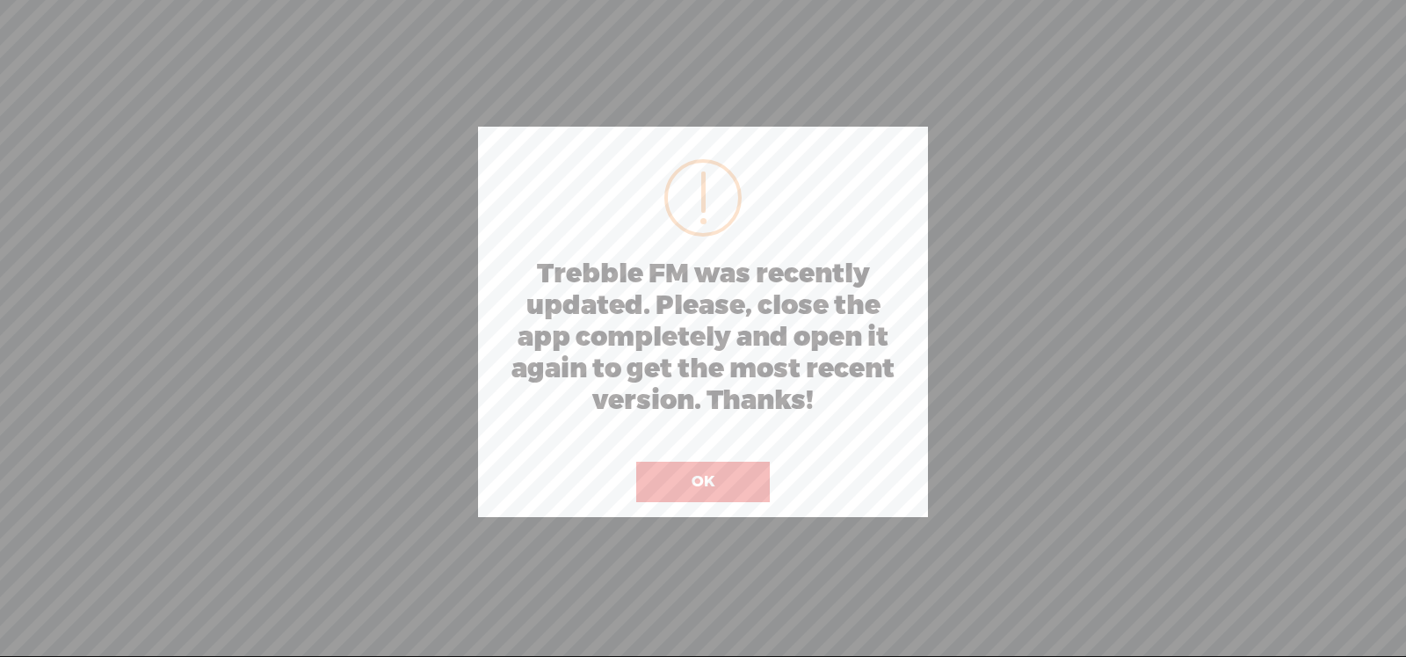
click at [692, 477] on button "OK" at bounding box center [703, 482] width 134 height 40
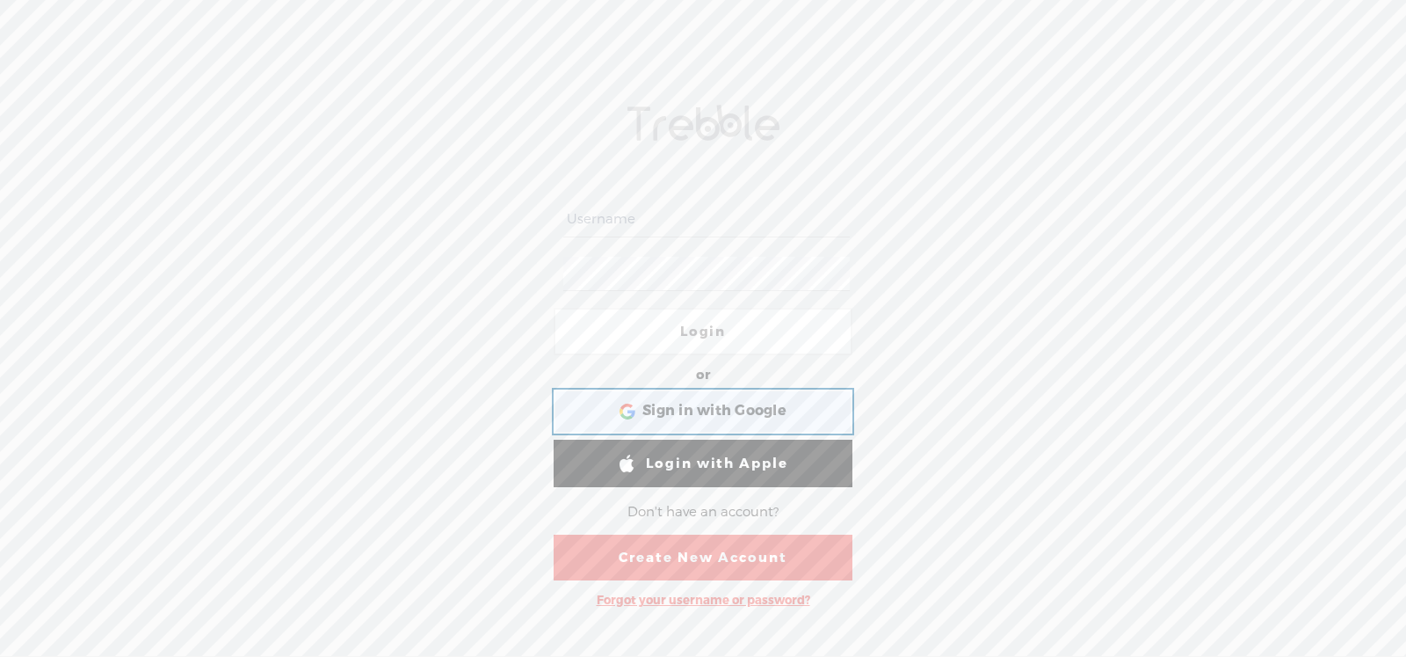
click at [731, 408] on span "Sign in with Google" at bounding box center [715, 411] width 144 height 18
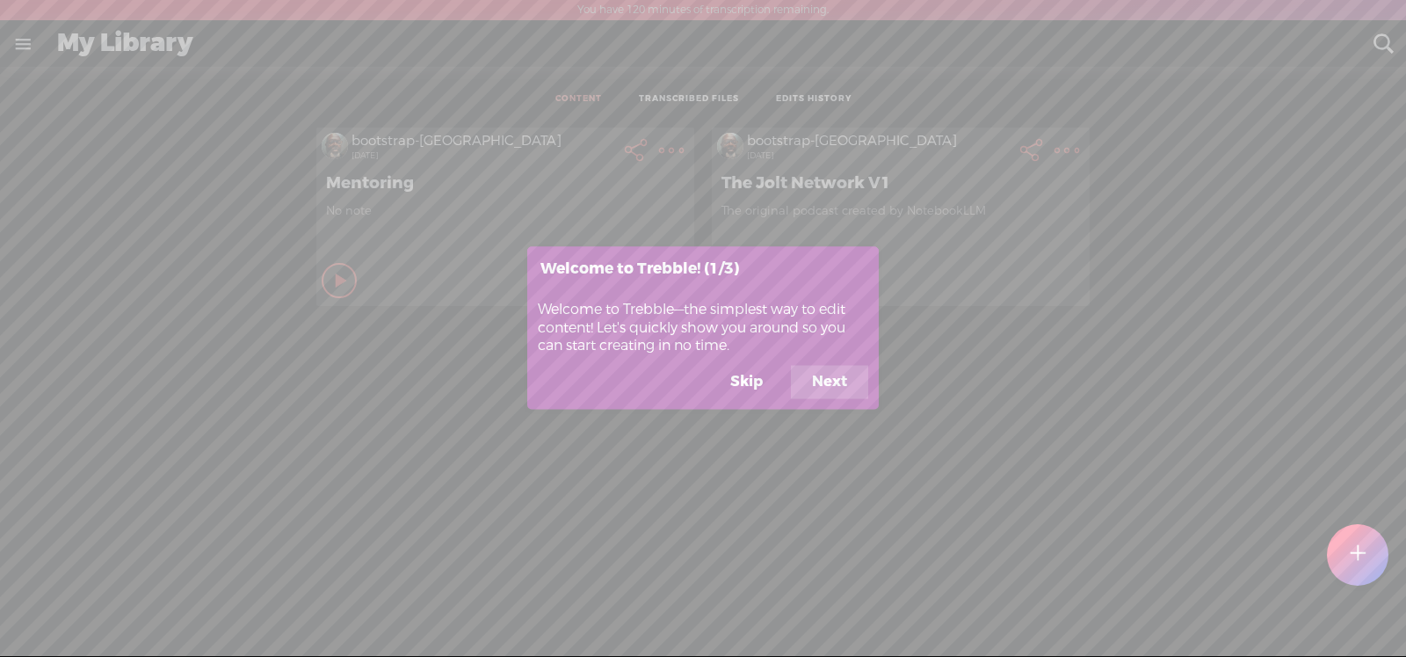
click at [823, 377] on button "Next" at bounding box center [829, 382] width 77 height 33
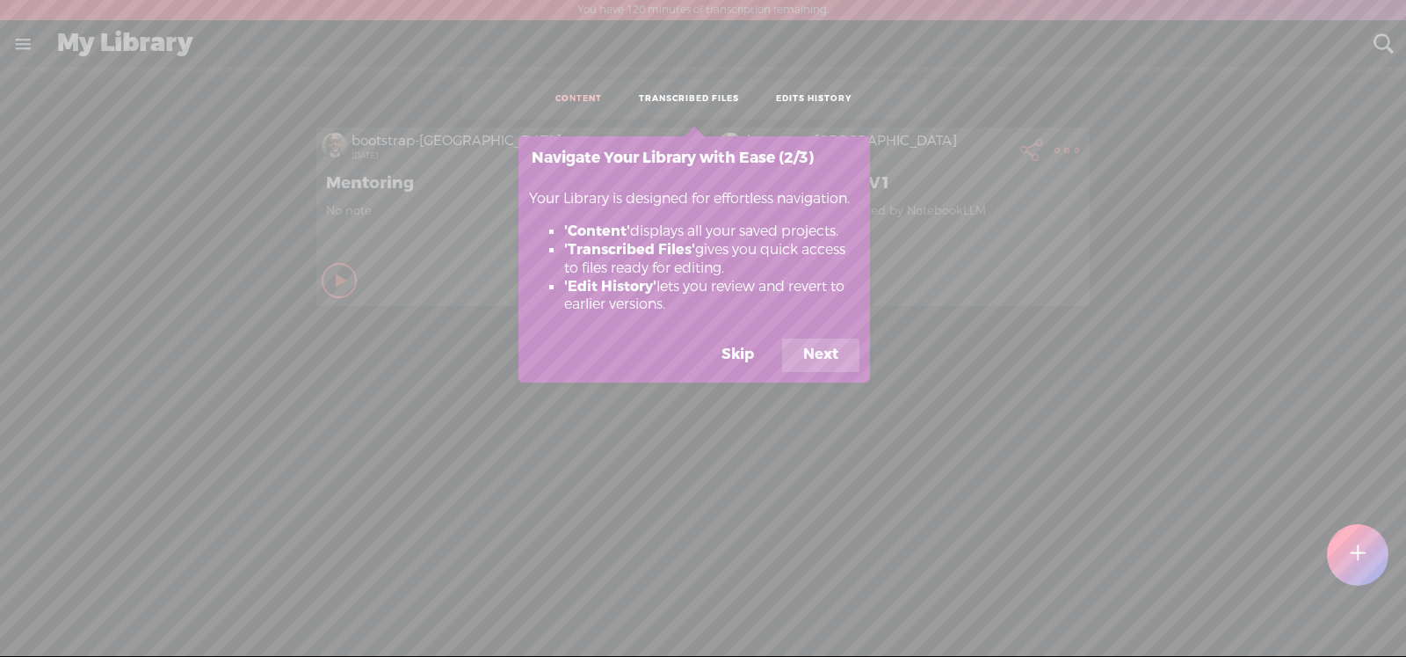
click at [825, 356] on button "Next" at bounding box center [820, 354] width 77 height 33
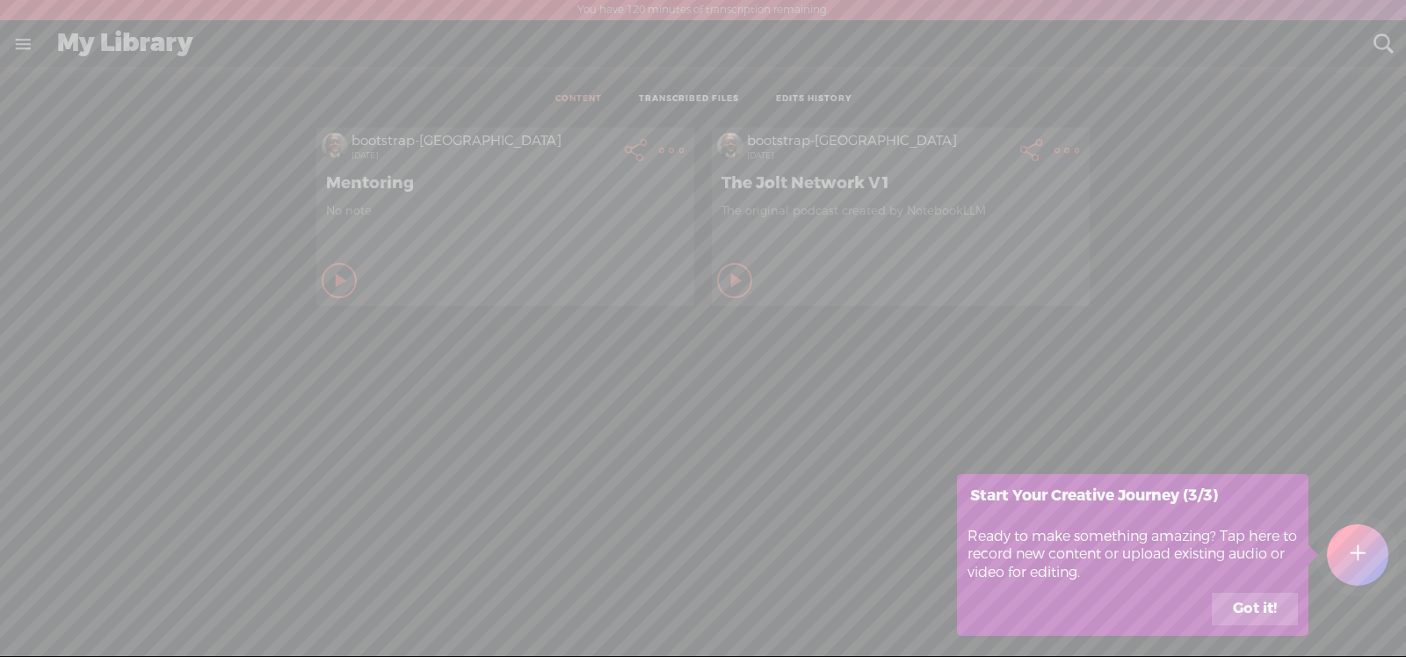
click at [1261, 602] on button "Got it!" at bounding box center [1255, 608] width 86 height 33
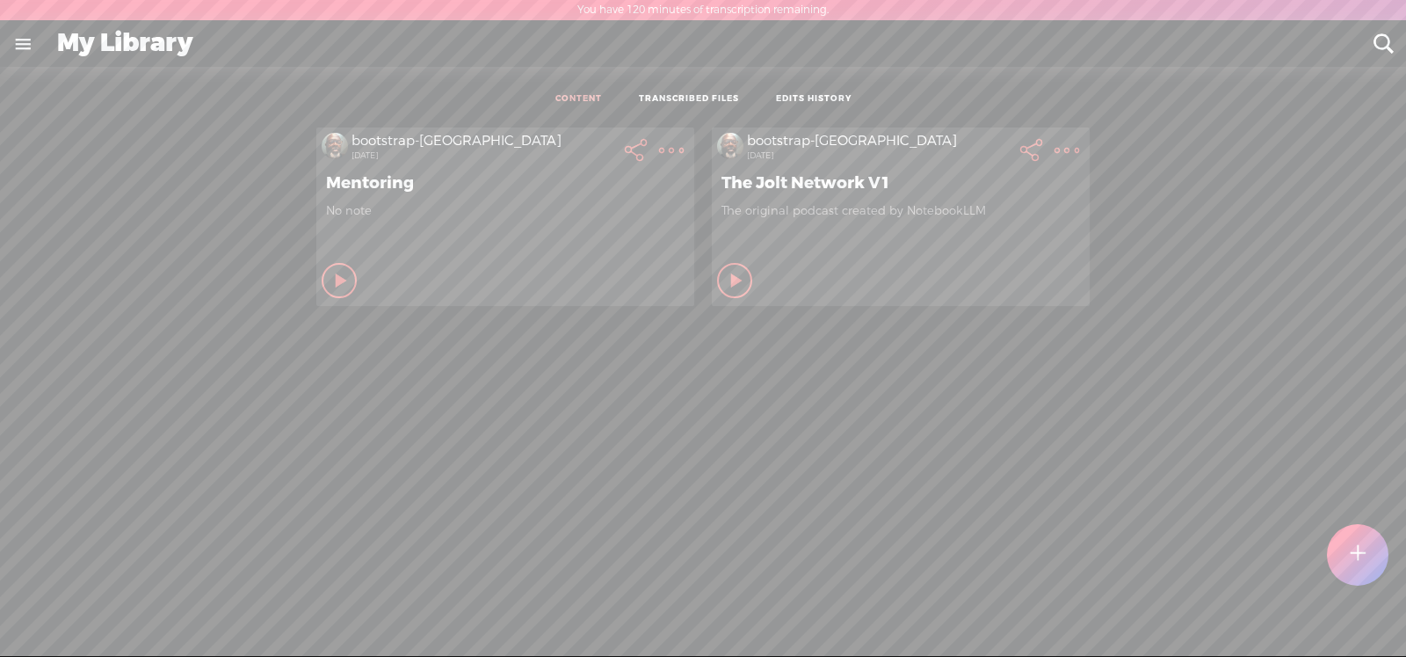
click at [1355, 560] on t at bounding box center [1358, 554] width 15 height 39
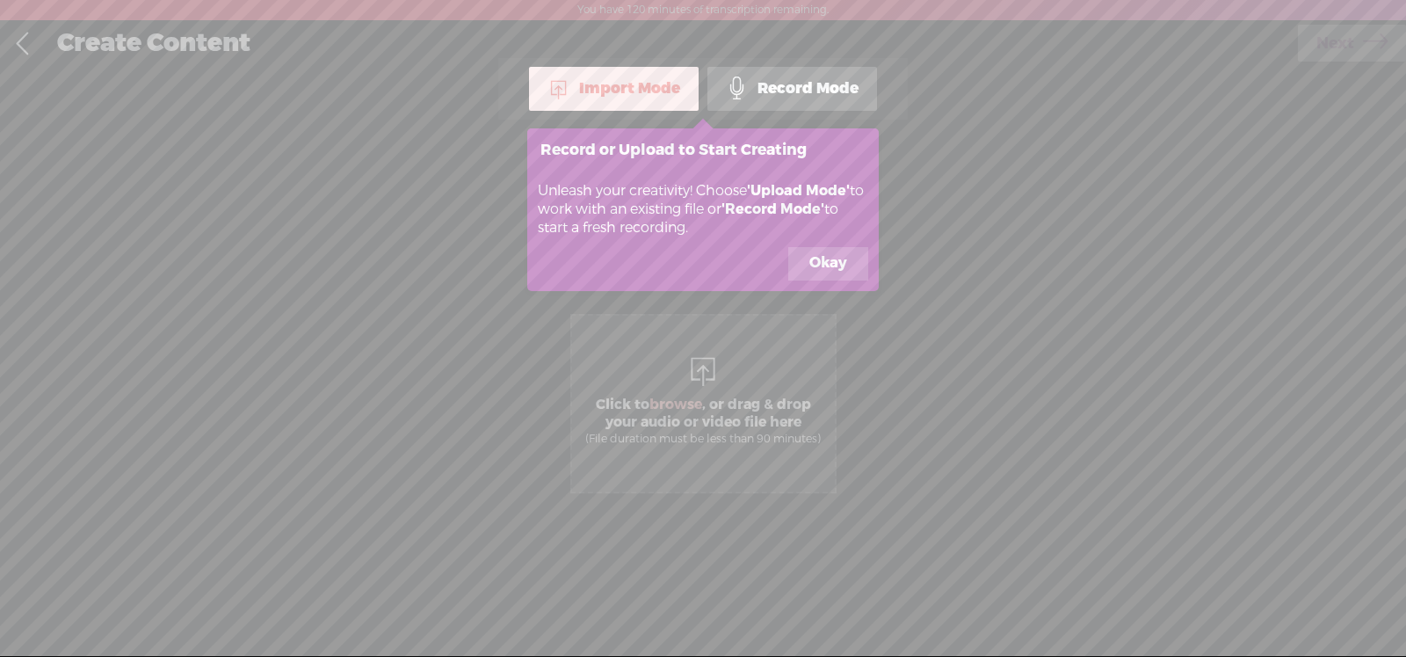
click at [636, 90] on div "Import Mode" at bounding box center [614, 89] width 170 height 44
click at [833, 263] on button "Okay" at bounding box center [829, 263] width 80 height 33
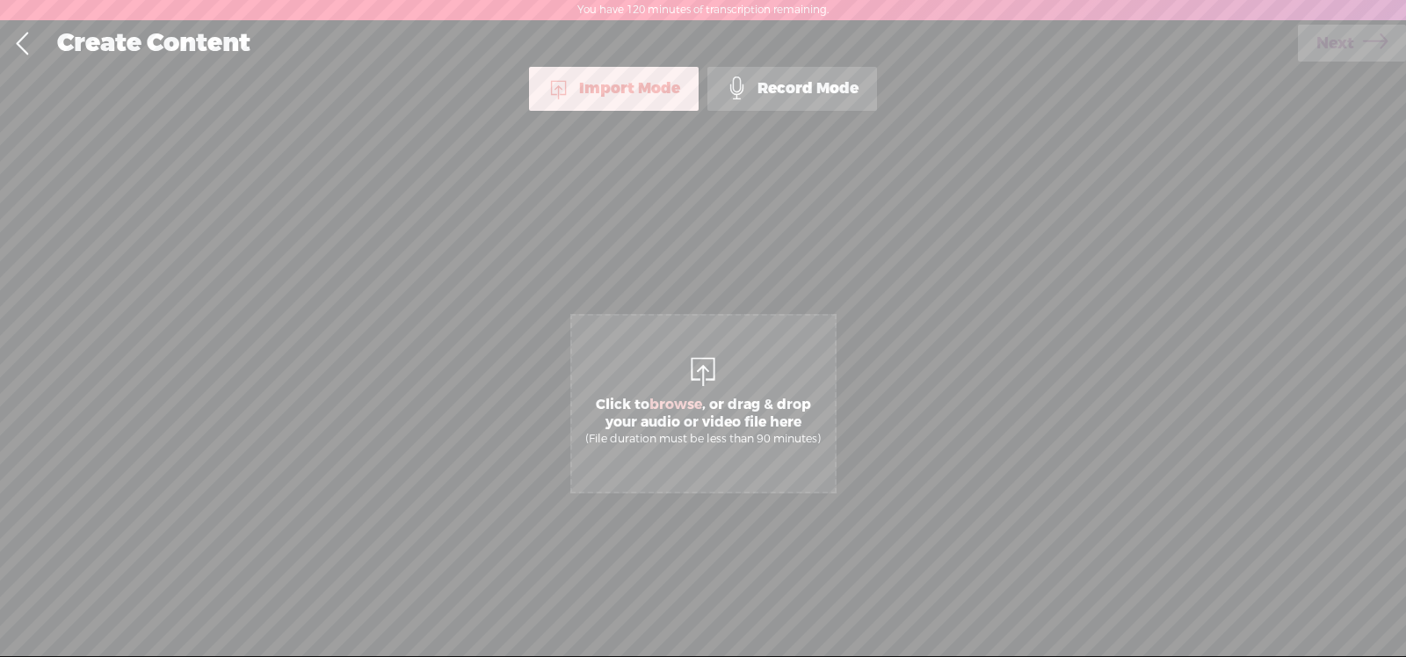
click at [687, 403] on span "browse" at bounding box center [676, 405] width 53 height 18
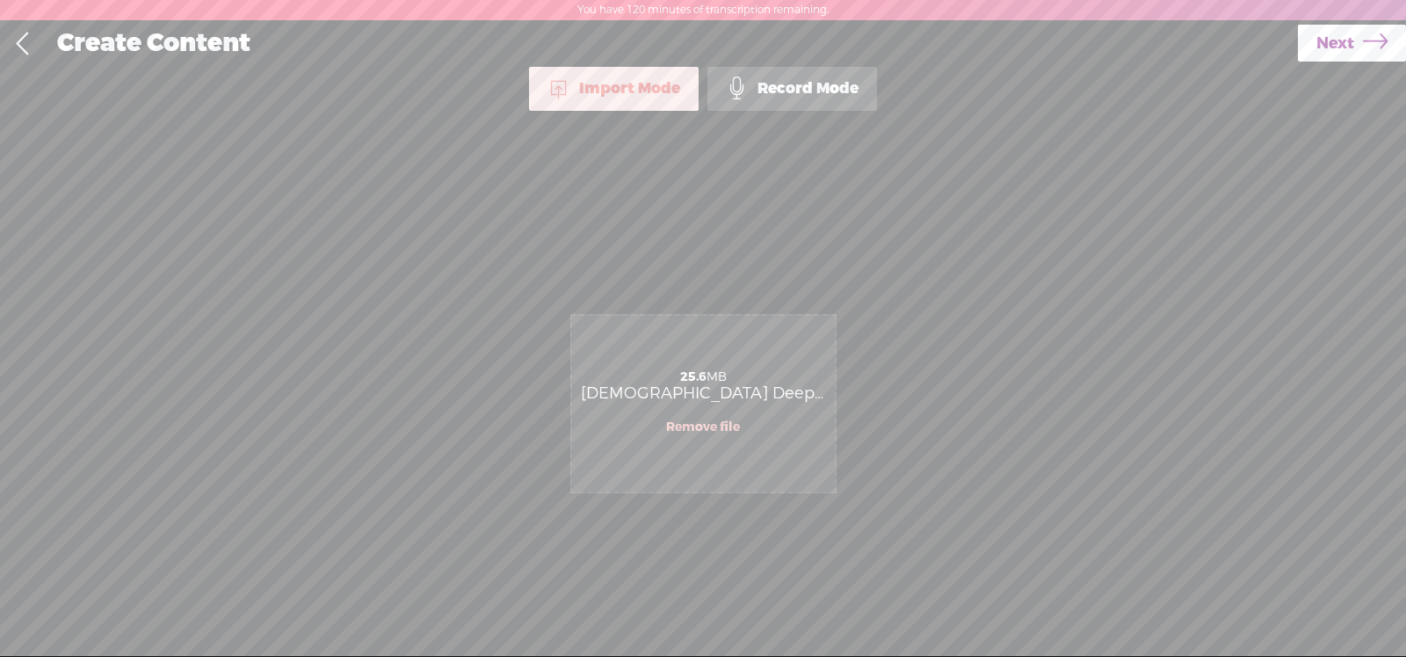
click at [1335, 44] on span "Next" at bounding box center [1336, 43] width 38 height 45
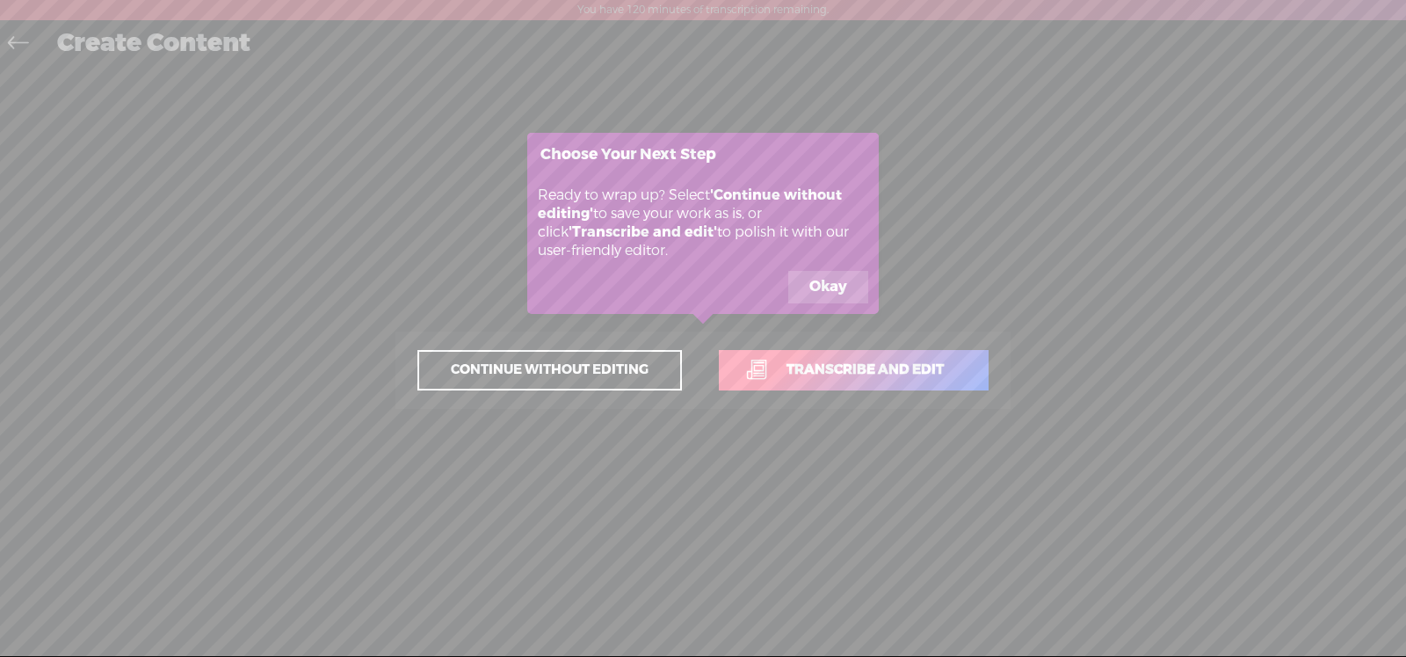
click at [821, 372] on span "Transcribe and edit" at bounding box center [865, 370] width 194 height 20
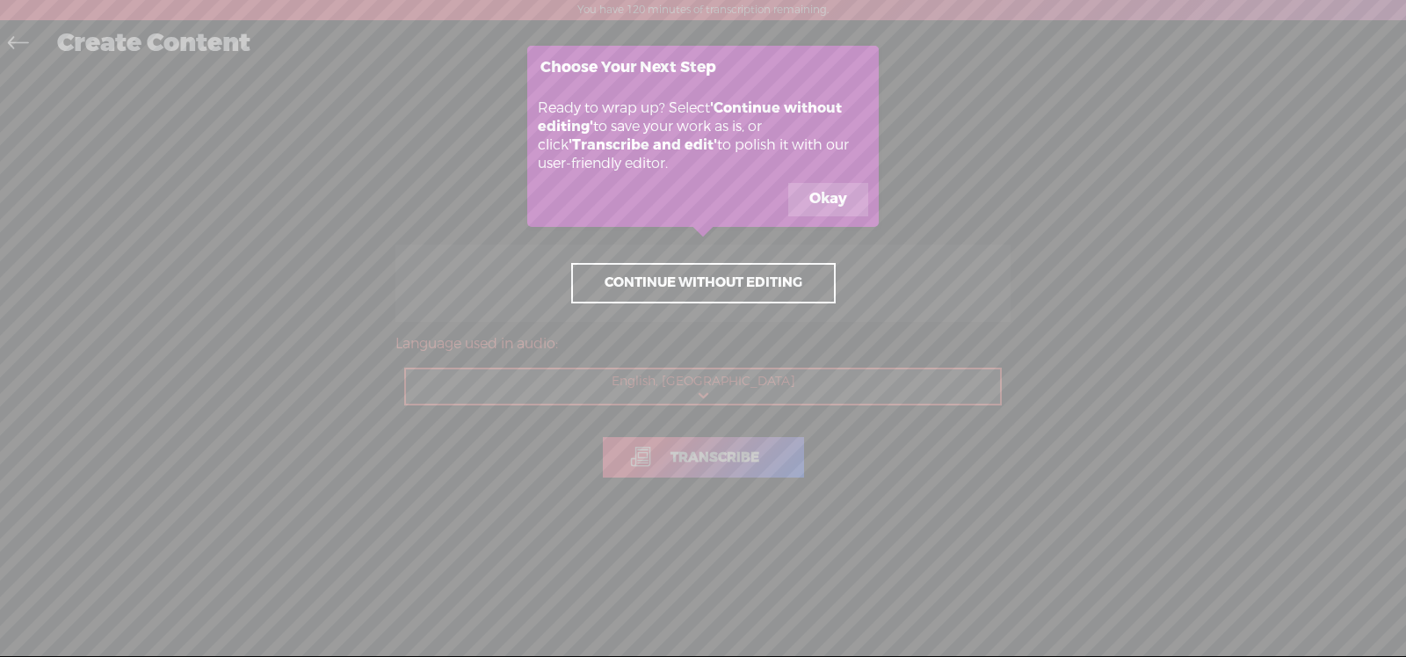
click at [831, 198] on button "Okay" at bounding box center [829, 199] width 80 height 33
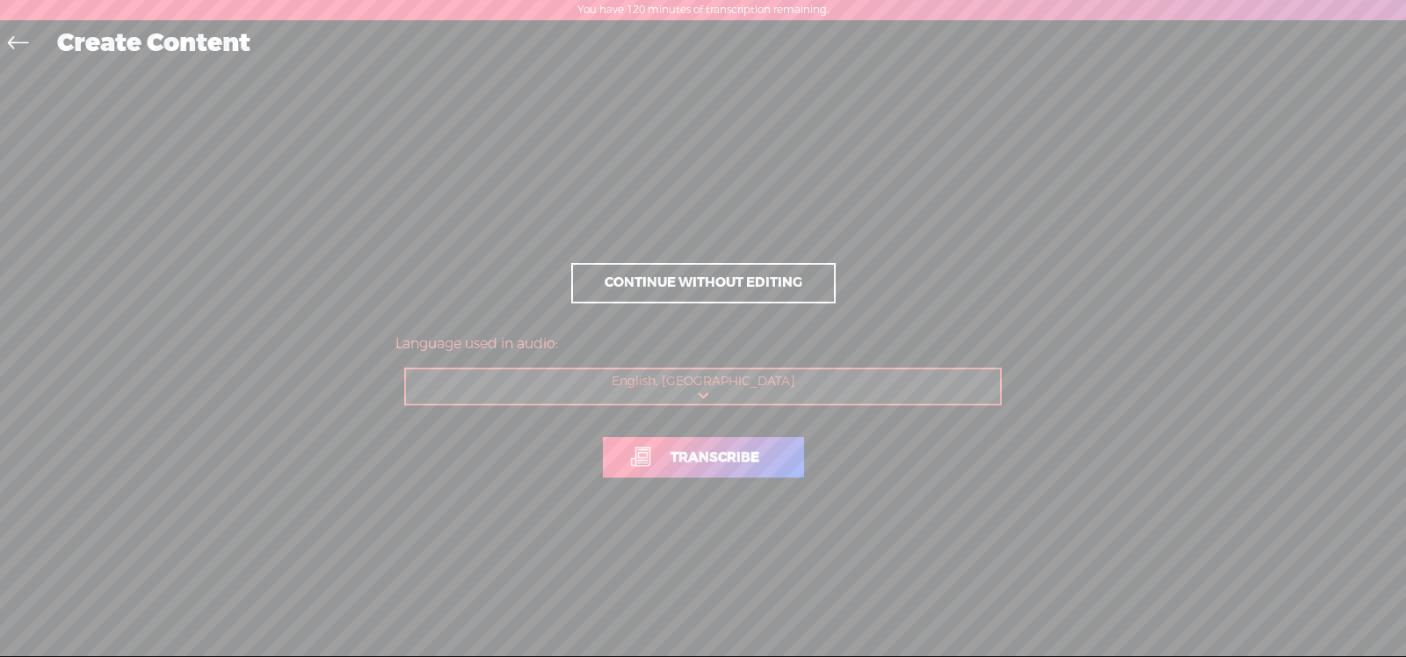
click at [672, 455] on span "Transcribe" at bounding box center [715, 457] width 126 height 20
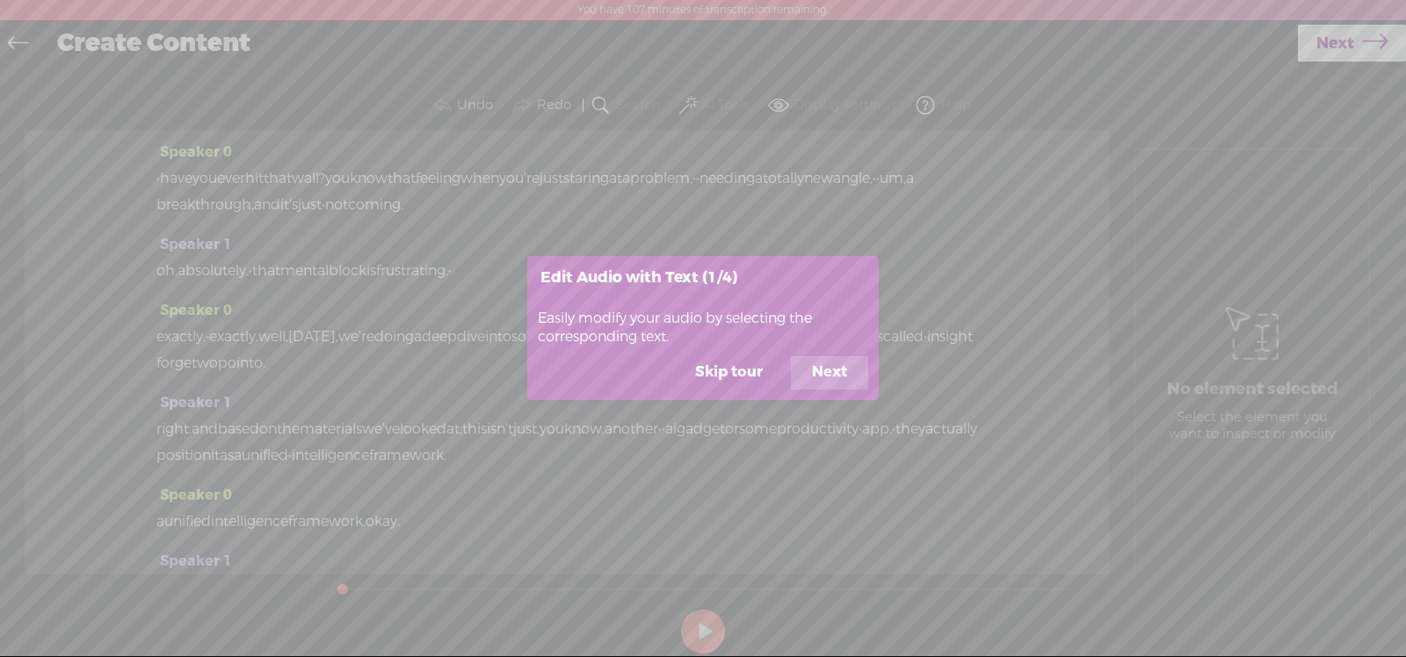
click at [730, 365] on button "Skip tour" at bounding box center [729, 372] width 110 height 33
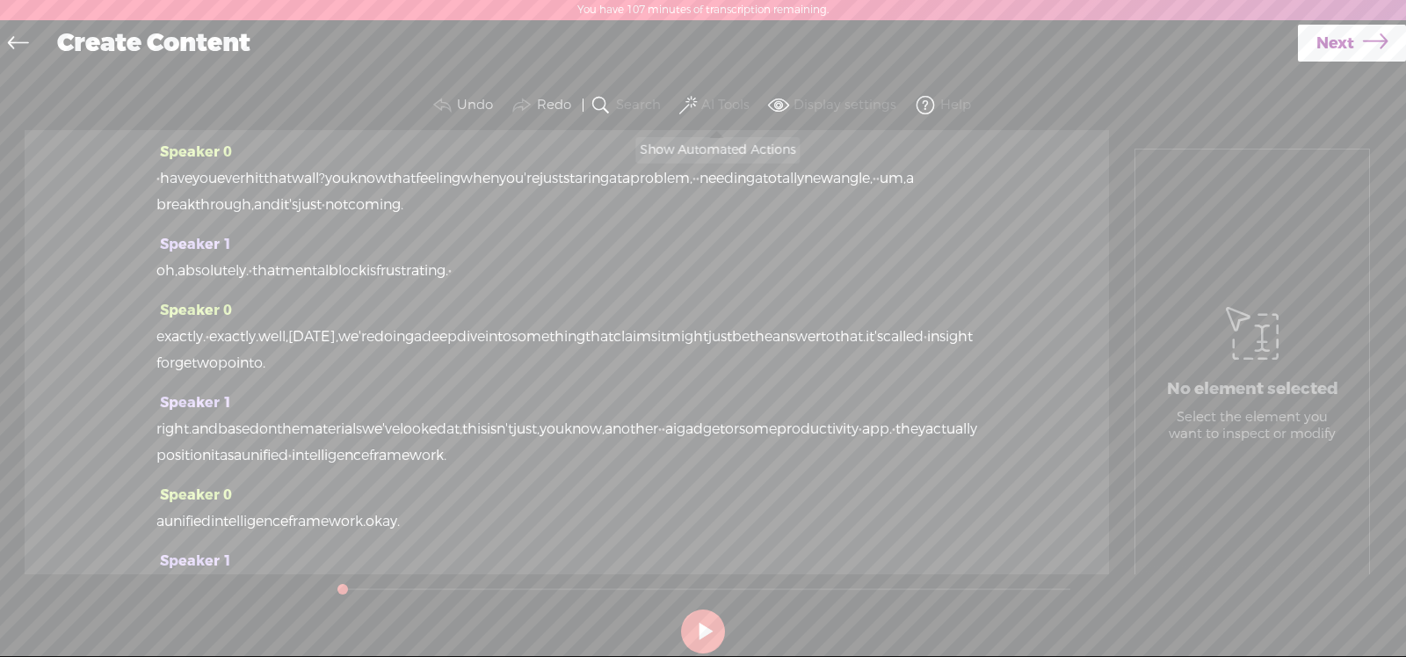
click at [709, 105] on label "AI Tools" at bounding box center [725, 106] width 48 height 18
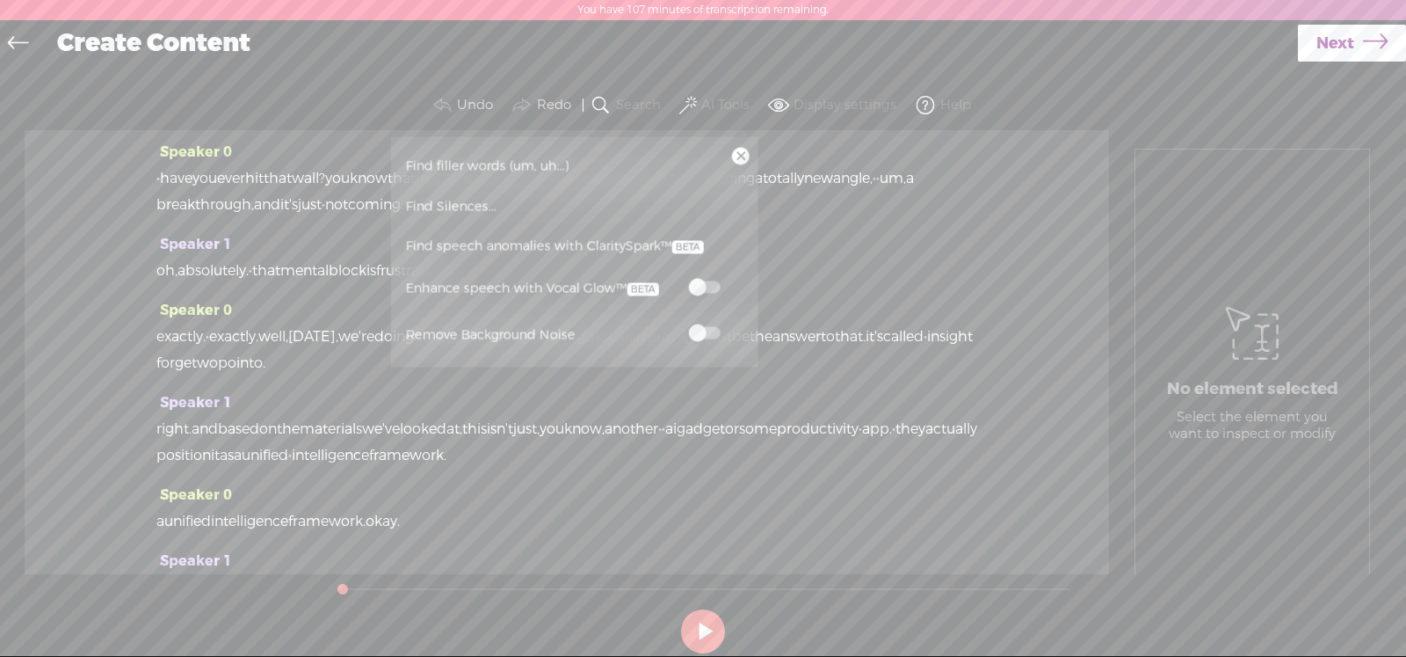
click at [1332, 50] on span "Next" at bounding box center [1336, 43] width 38 height 45
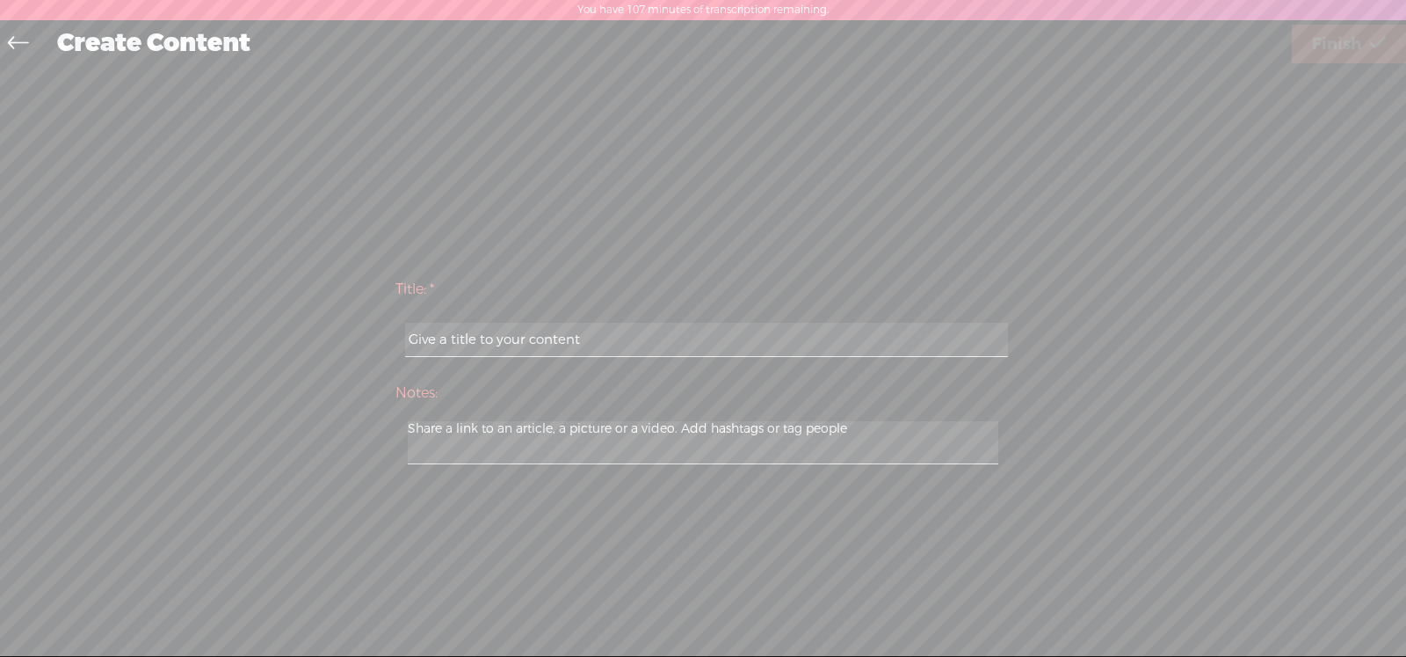
drag, startPoint x: 589, startPoint y: 341, endPoint x: 294, endPoint y: 317, distance: 296.3
click at [294, 317] on div "Title: * Notes: Save as a draft content Publish: Warning: Narration of your tex…" at bounding box center [703, 370] width 1371 height 206
drag, startPoint x: 709, startPoint y: 385, endPoint x: 652, endPoint y: 378, distance: 57.6
click at [709, 385] on label "Notes:" at bounding box center [703, 393] width 615 height 36
click at [0, 0] on select "The rest of the day 24 Hours 48 Hours 72 Hours 7 days 14 days 28 days" at bounding box center [0, 0] width 0 height 0
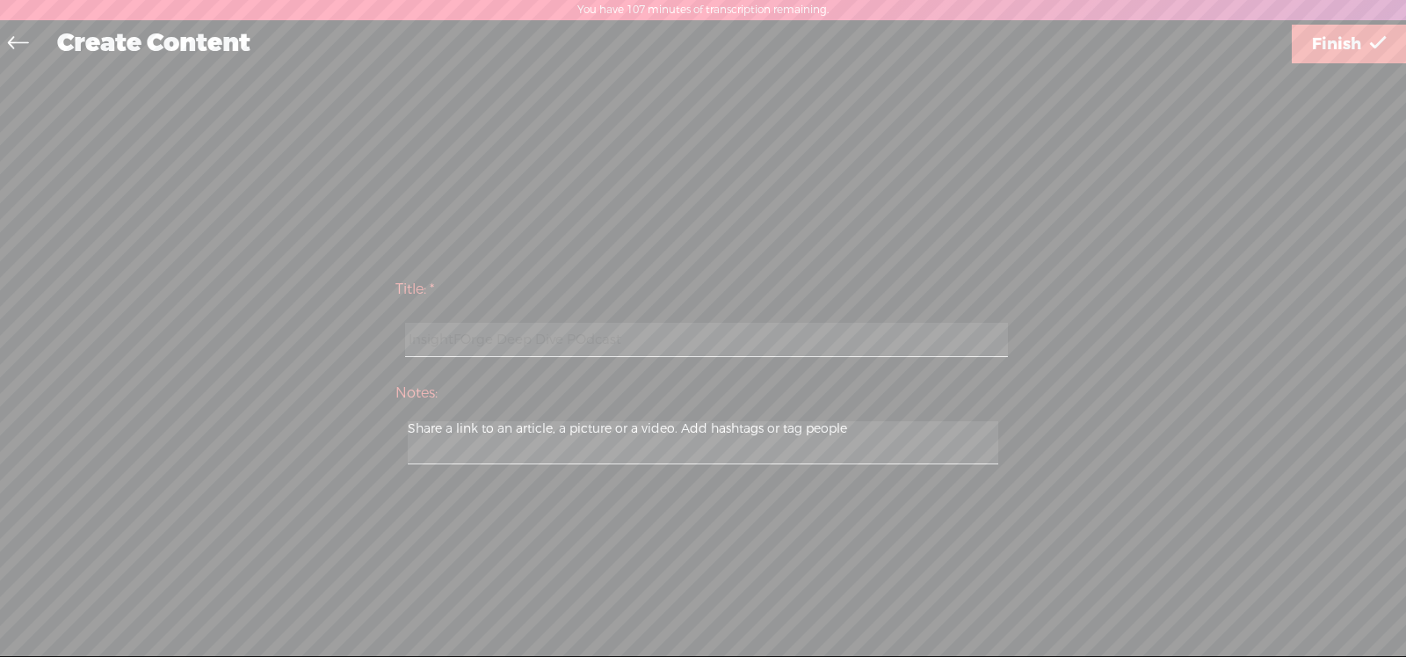
click at [457, 302] on label "Title: *" at bounding box center [703, 290] width 615 height 36
click at [454, 331] on input "InsightFOrge Deep Dive POdcast" at bounding box center [706, 340] width 602 height 34
click at [496, 348] on input "InsightFOrge Deep Dive POdcast" at bounding box center [706, 340] width 602 height 34
type input "[DEMOGRAPHIC_DATA] Deep Dive POdcast"
click at [1335, 47] on span "Finish" at bounding box center [1336, 44] width 49 height 45
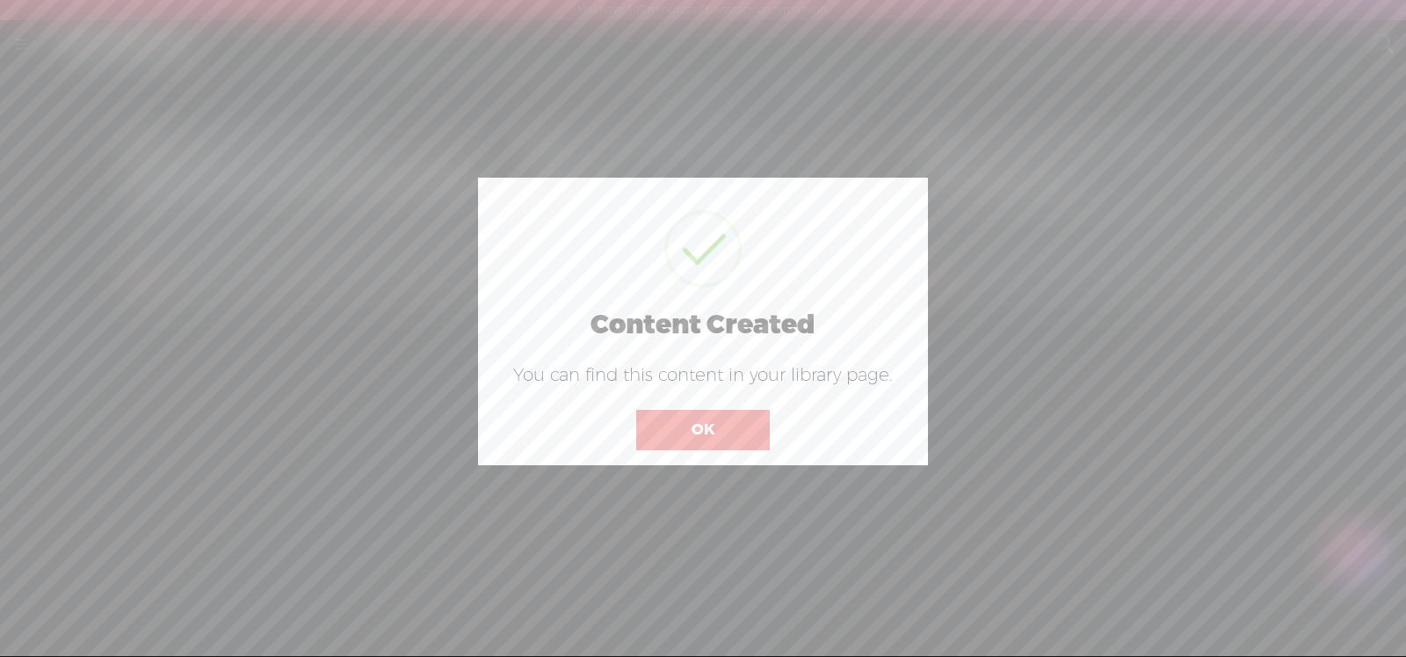
click at [678, 423] on button "OK" at bounding box center [703, 430] width 134 height 40
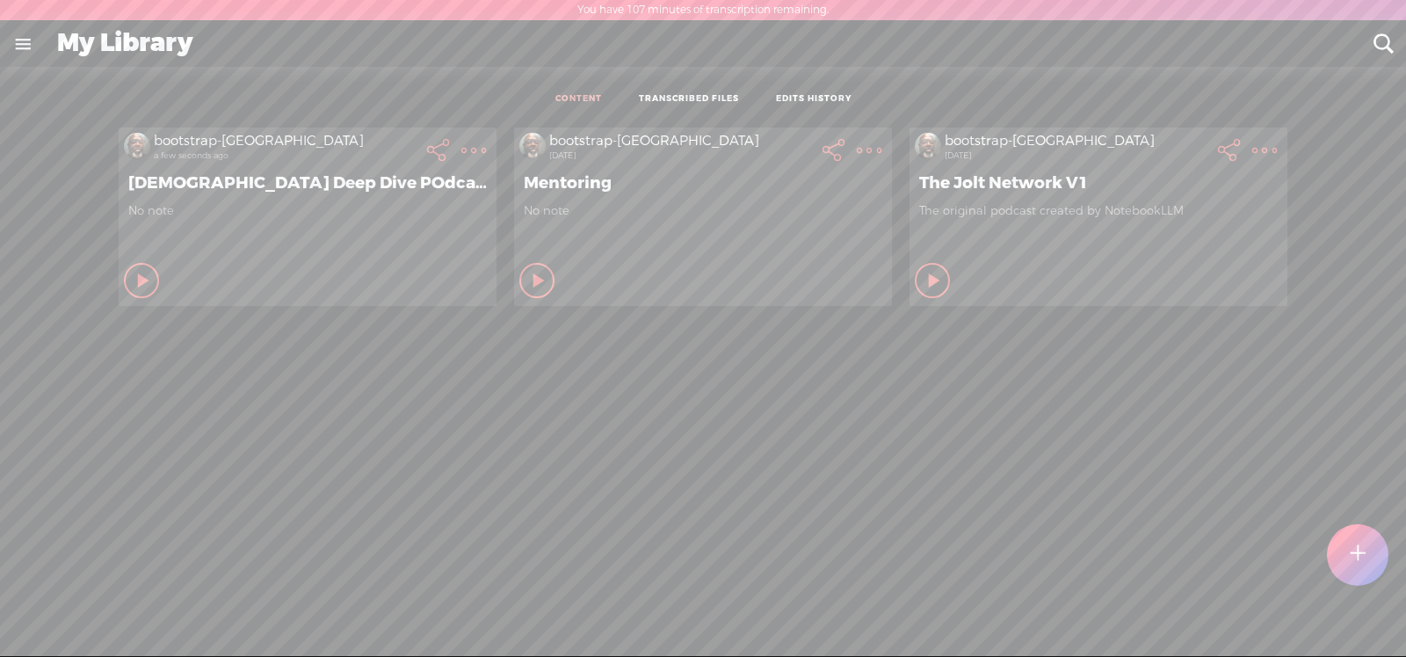
click at [462, 145] on t at bounding box center [474, 150] width 25 height 25
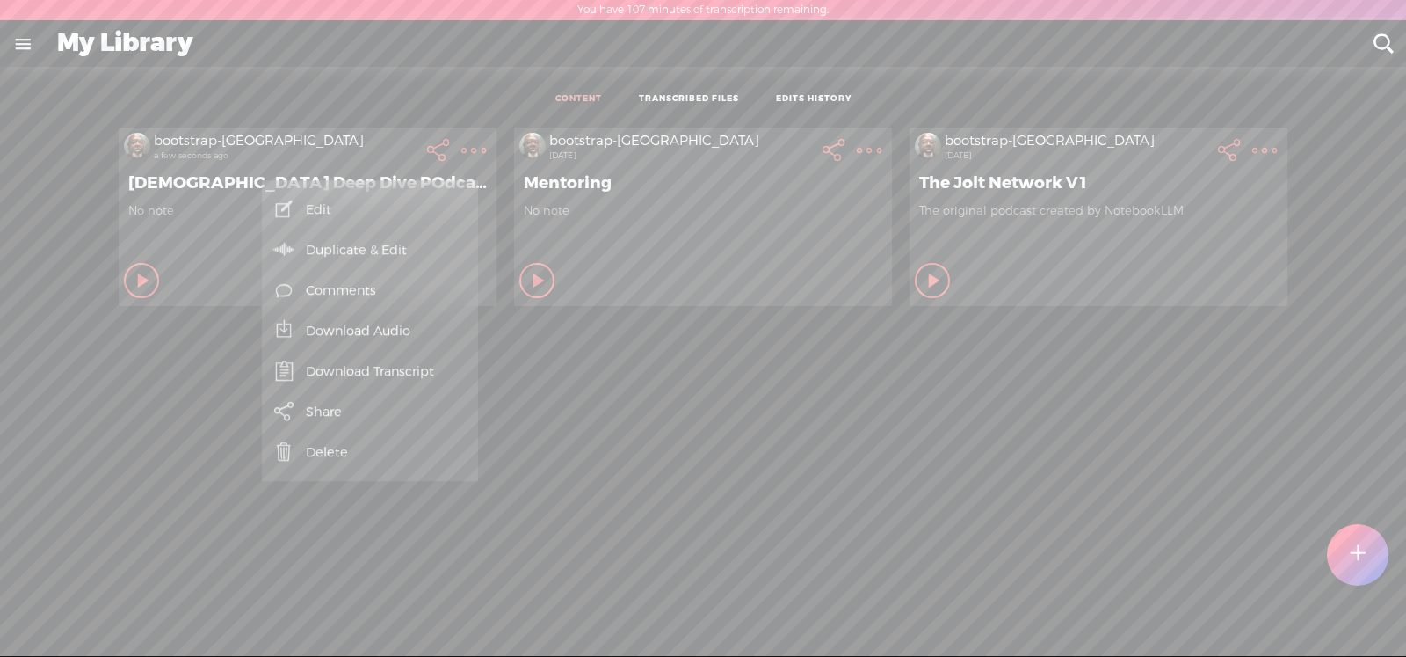
click at [136, 278] on icon at bounding box center [144, 281] width 18 height 18
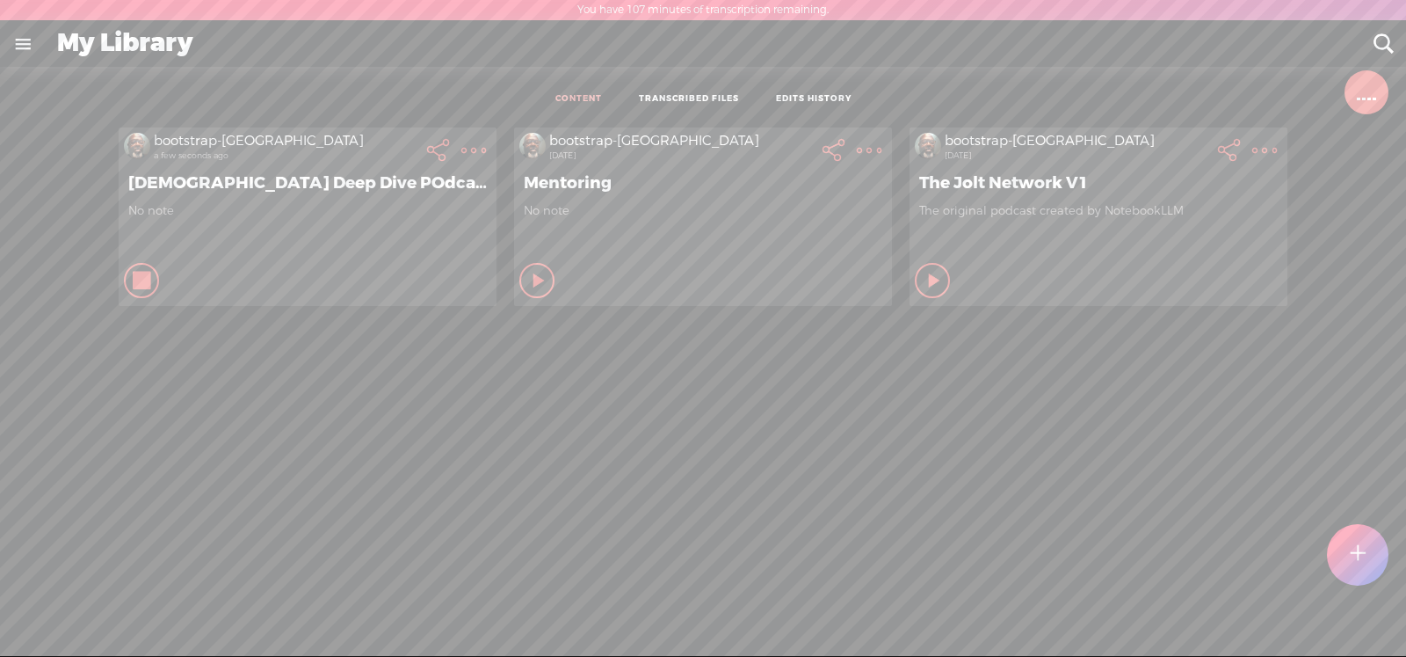
click at [136, 278] on icon at bounding box center [143, 281] width 18 height 18
click at [462, 147] on t at bounding box center [474, 150] width 25 height 25
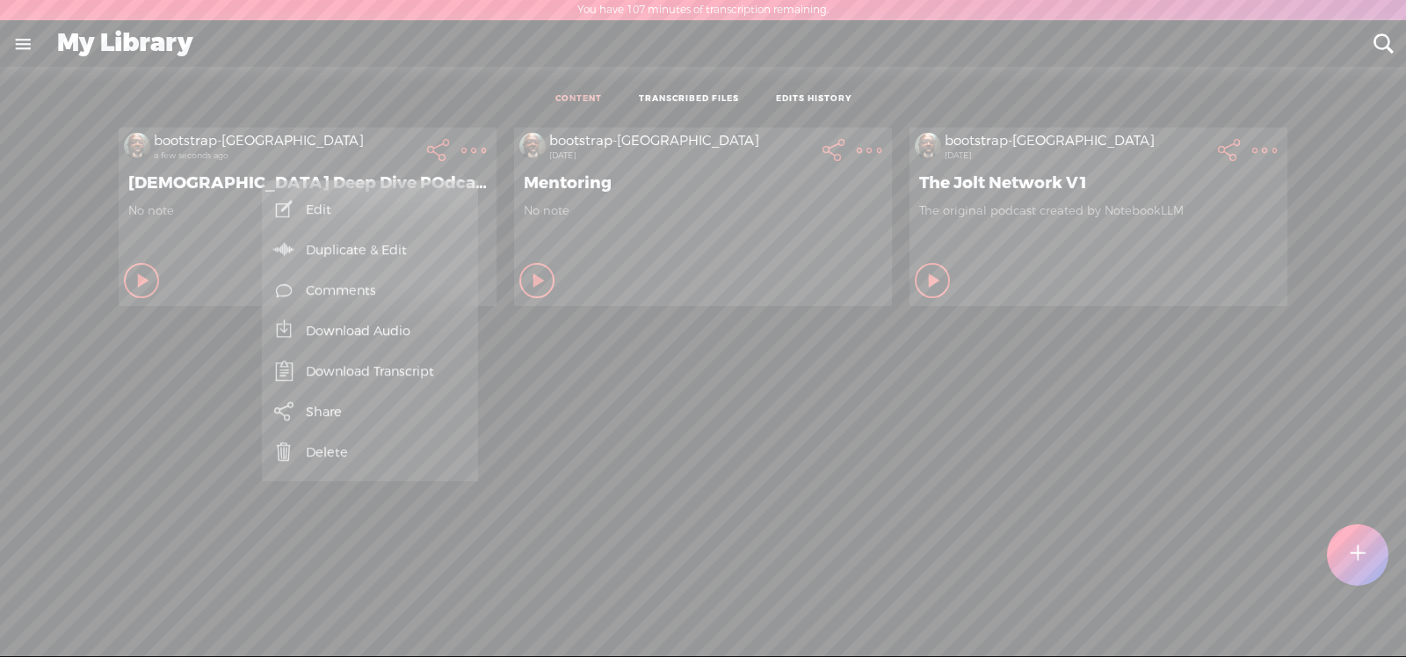
click at [325, 411] on link "Share" at bounding box center [370, 411] width 199 height 40
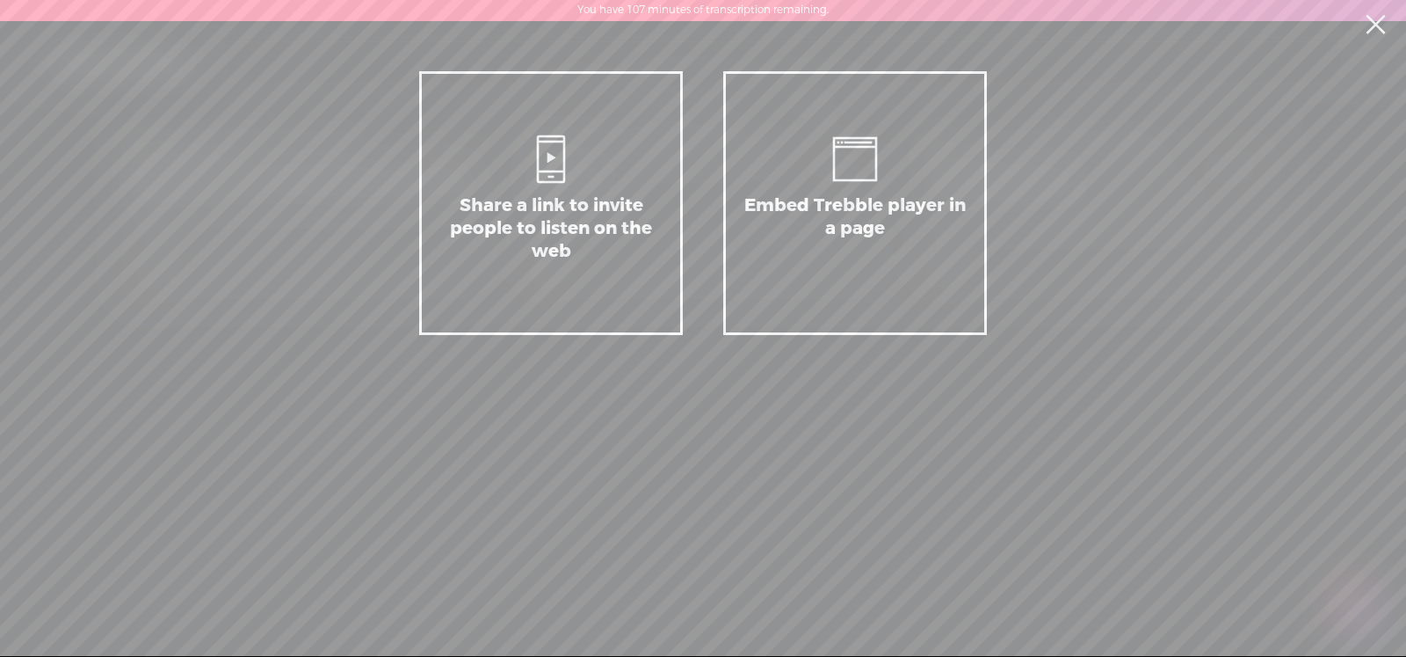
click at [850, 206] on div "Embed Trebble player in a page" at bounding box center [856, 238] width 222 height 88
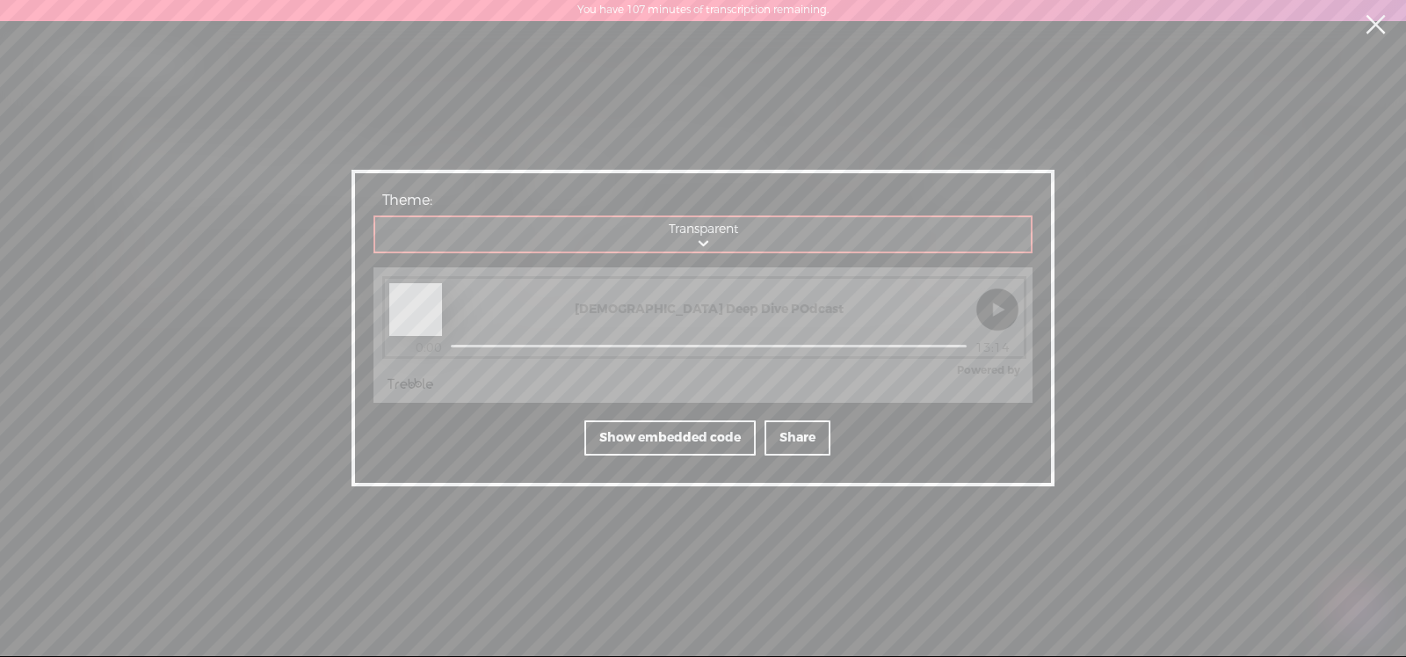
click at [683, 432] on div "Show embedded code" at bounding box center [670, 437] width 171 height 35
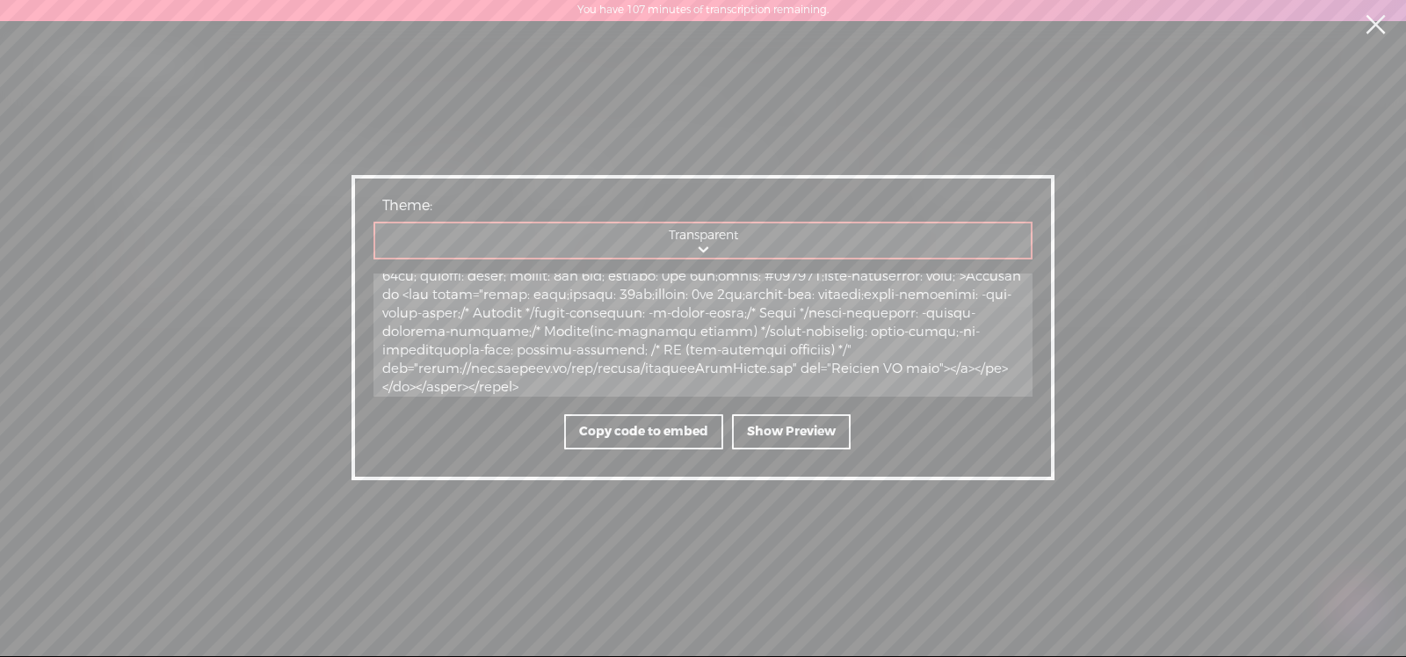
scroll to position [505, 0]
click at [807, 428] on div "Show Preview" at bounding box center [791, 431] width 119 height 35
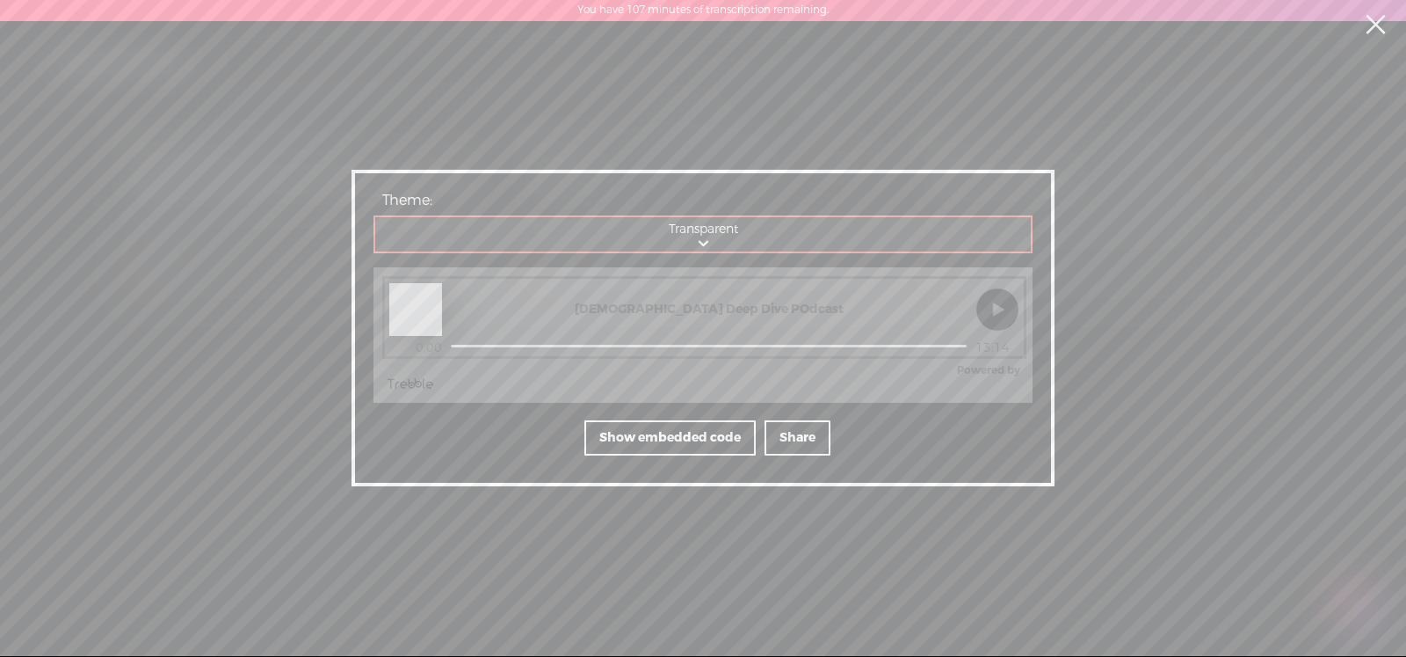
click at [709, 432] on div "Show embedded code" at bounding box center [670, 437] width 171 height 35
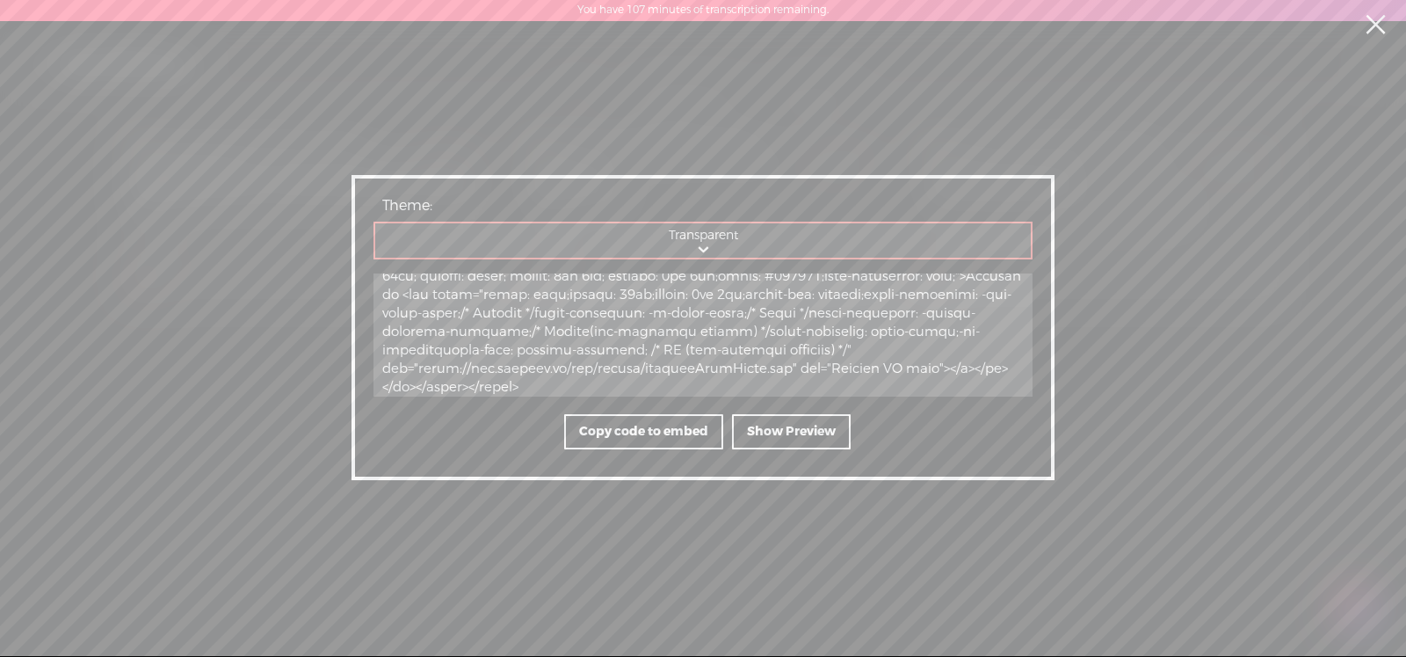
click at [680, 429] on div "Copy code to embed" at bounding box center [643, 431] width 159 height 35
click at [1376, 27] on link at bounding box center [1376, 24] width 44 height 49
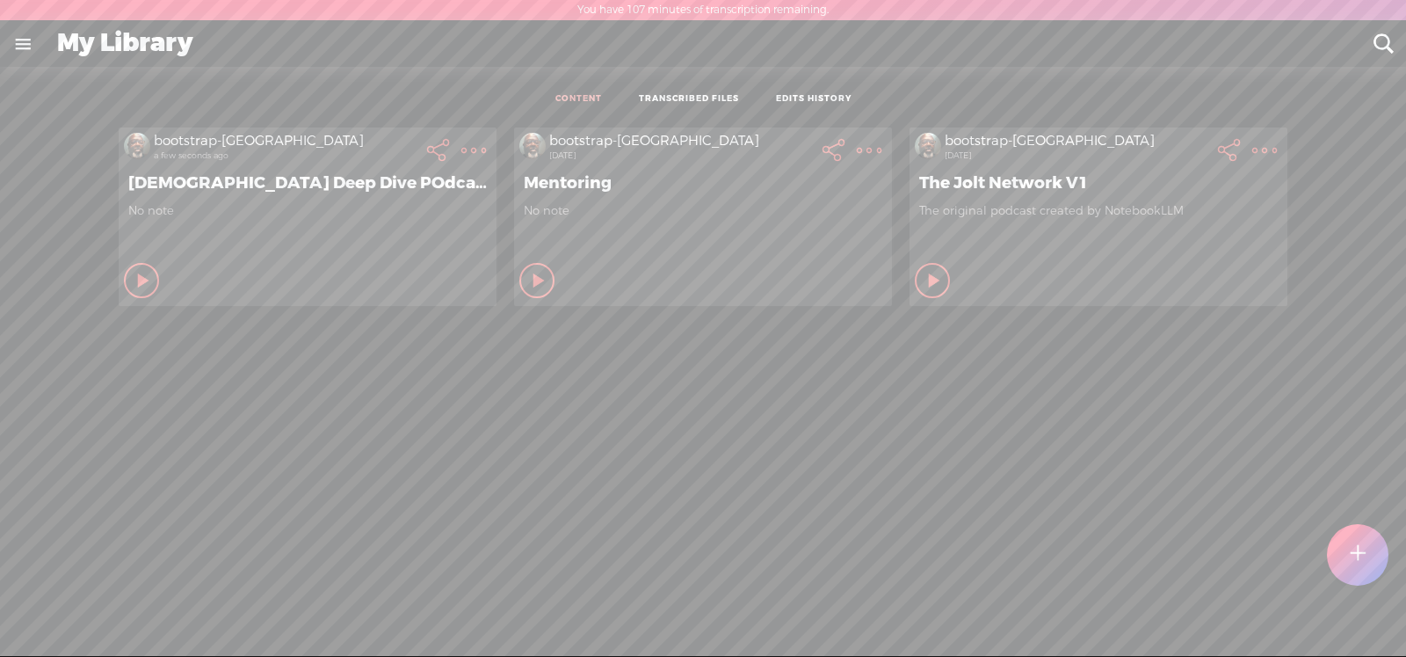
click at [426, 148] on t at bounding box center [438, 150] width 25 height 25
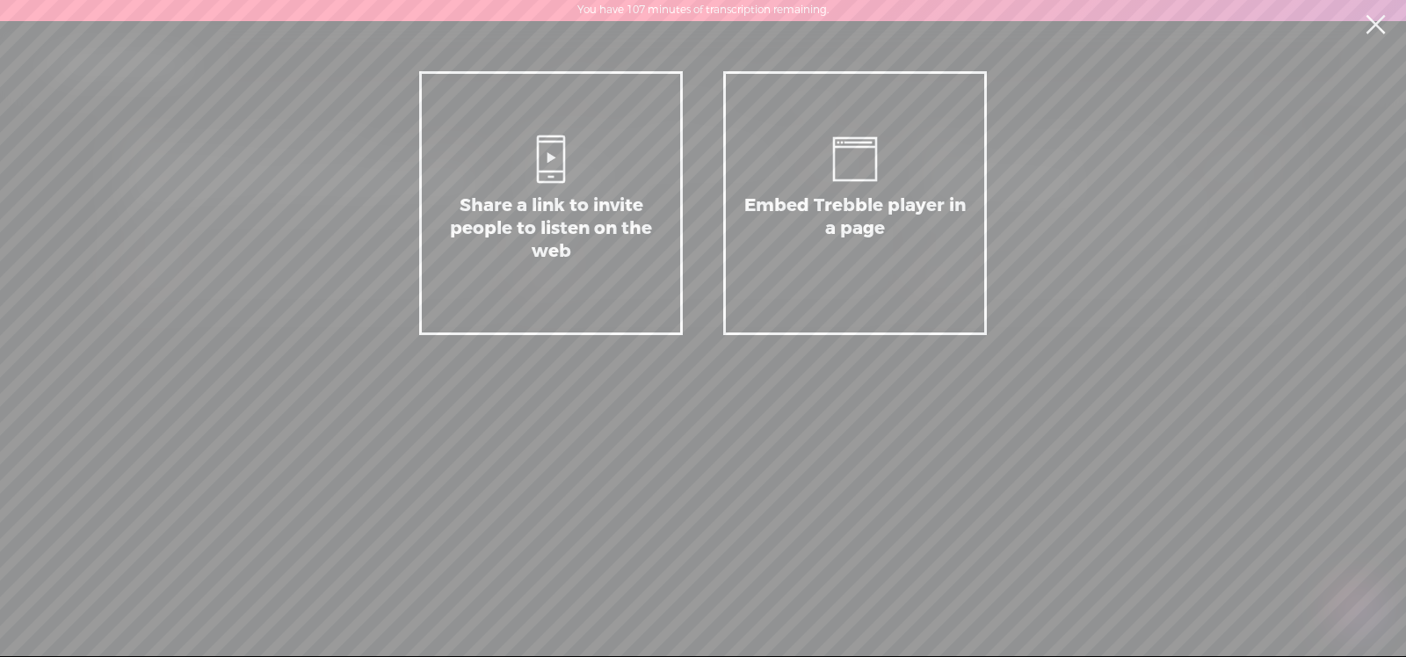
click at [846, 200] on div "Embed Trebble player in a page" at bounding box center [856, 238] width 222 height 88
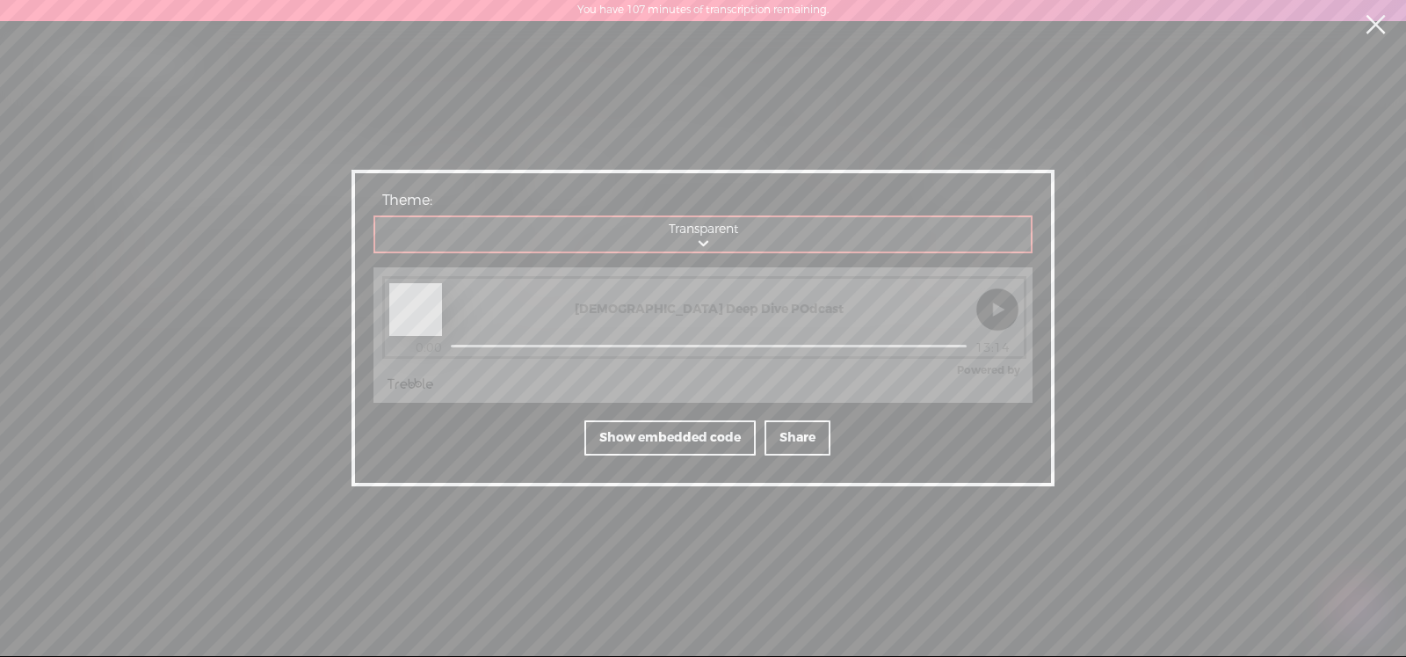
click at [660, 434] on div "Show embedded code" at bounding box center [670, 437] width 171 height 35
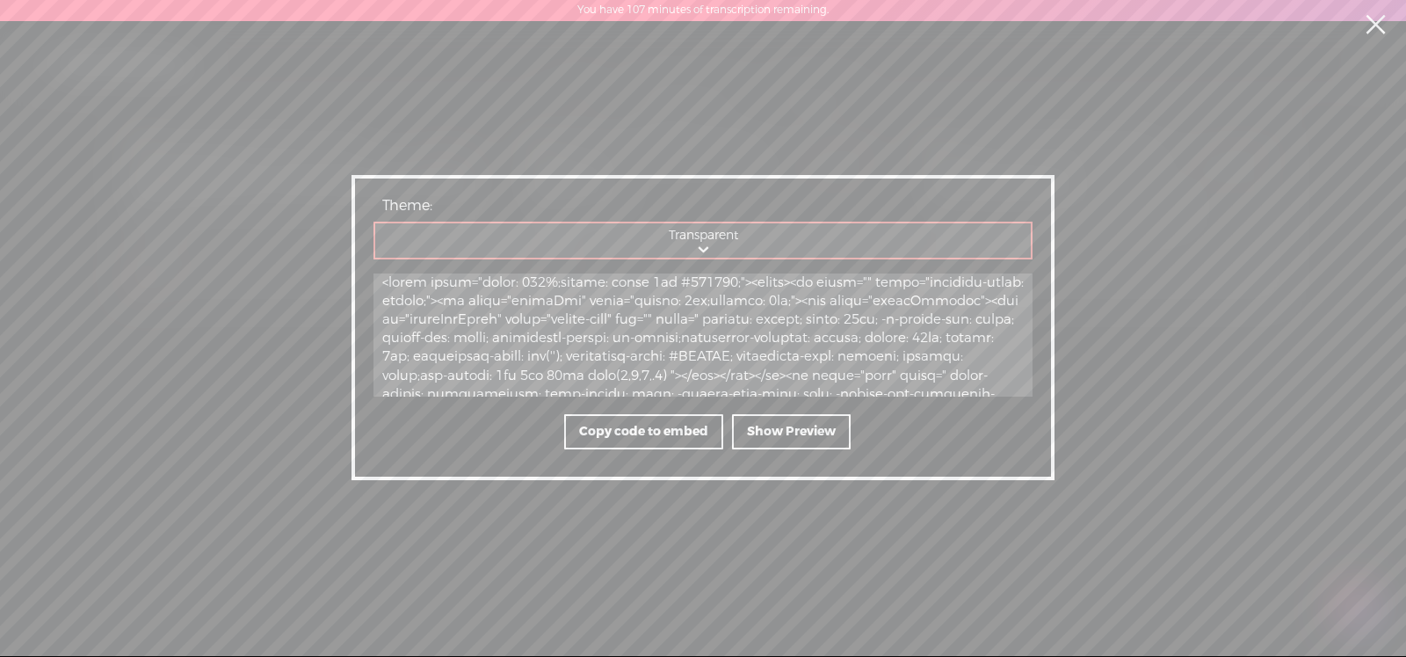
click at [660, 434] on div "Copy code to embed" at bounding box center [643, 431] width 159 height 35
click at [774, 432] on div "Show Preview" at bounding box center [791, 431] width 119 height 35
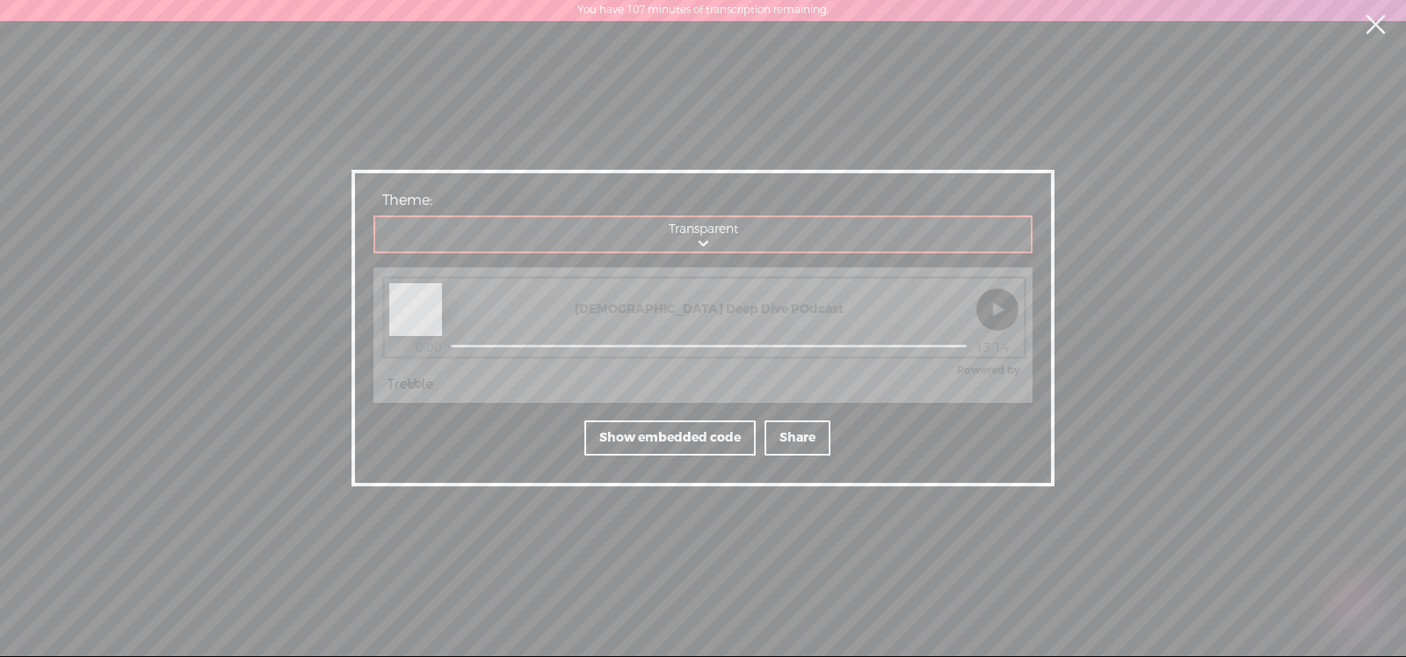
click at [774, 432] on div "Share" at bounding box center [798, 437] width 66 height 35
click at [1379, 28] on link at bounding box center [1376, 24] width 44 height 49
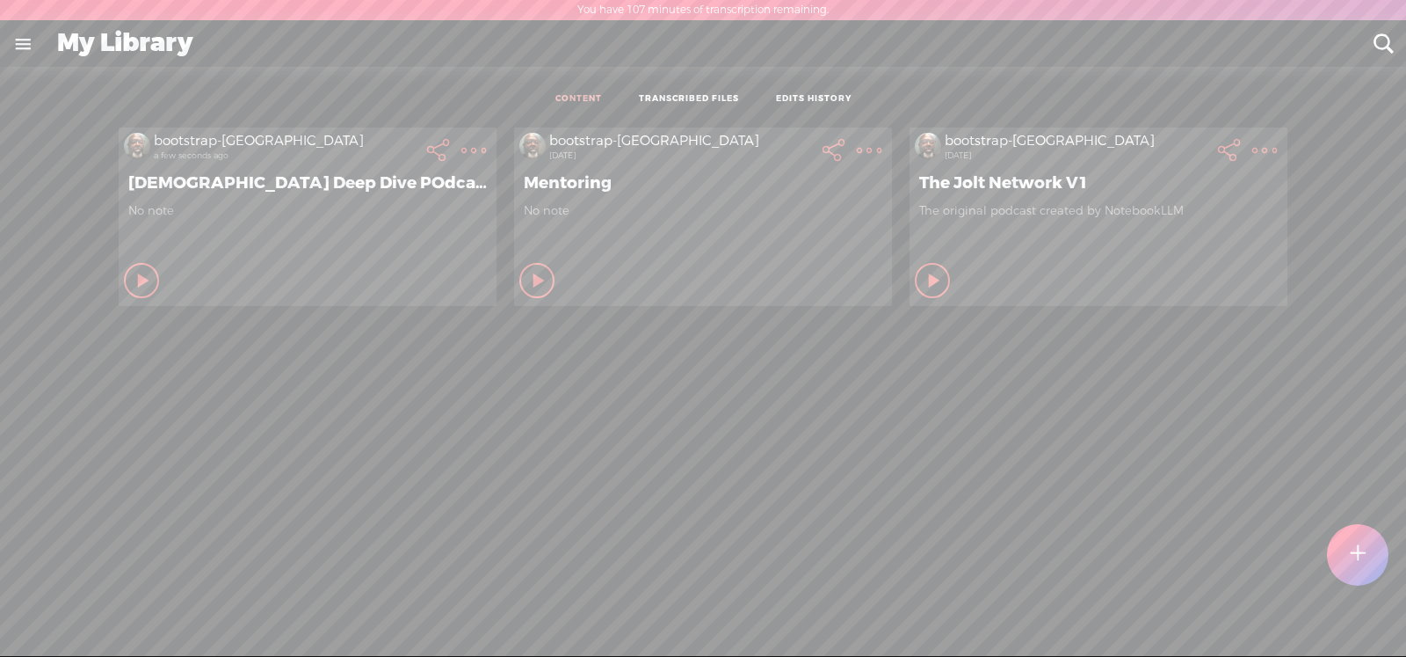
click at [462, 151] on t at bounding box center [474, 150] width 25 height 25
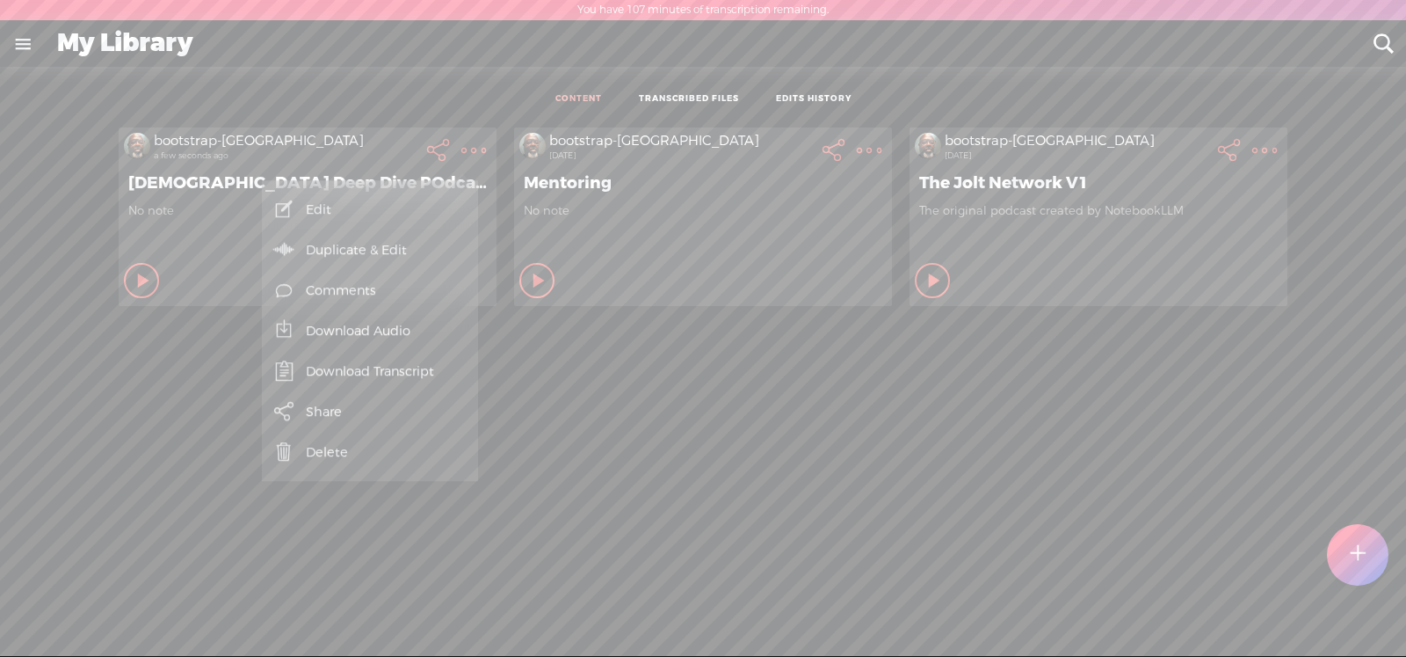
click at [311, 411] on link "Share" at bounding box center [370, 411] width 199 height 40
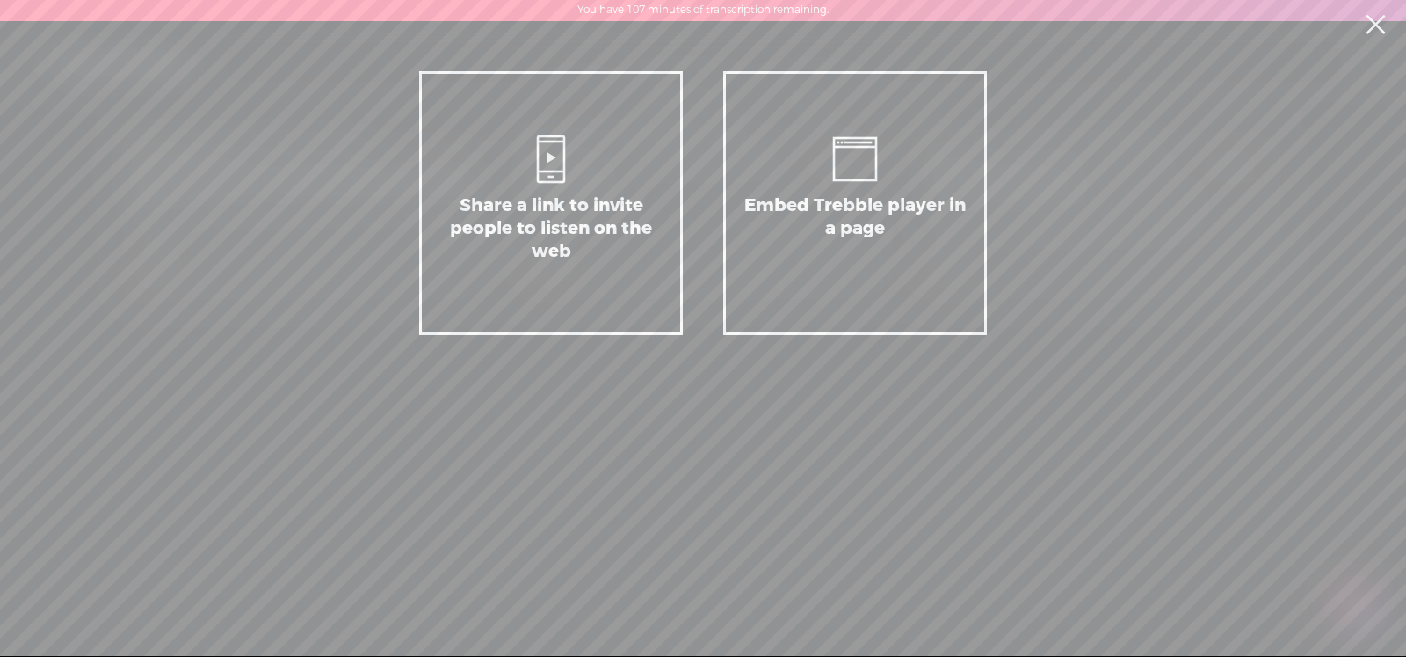
click at [545, 218] on div "Share a link to invite people to listen on the web" at bounding box center [551, 238] width 222 height 88
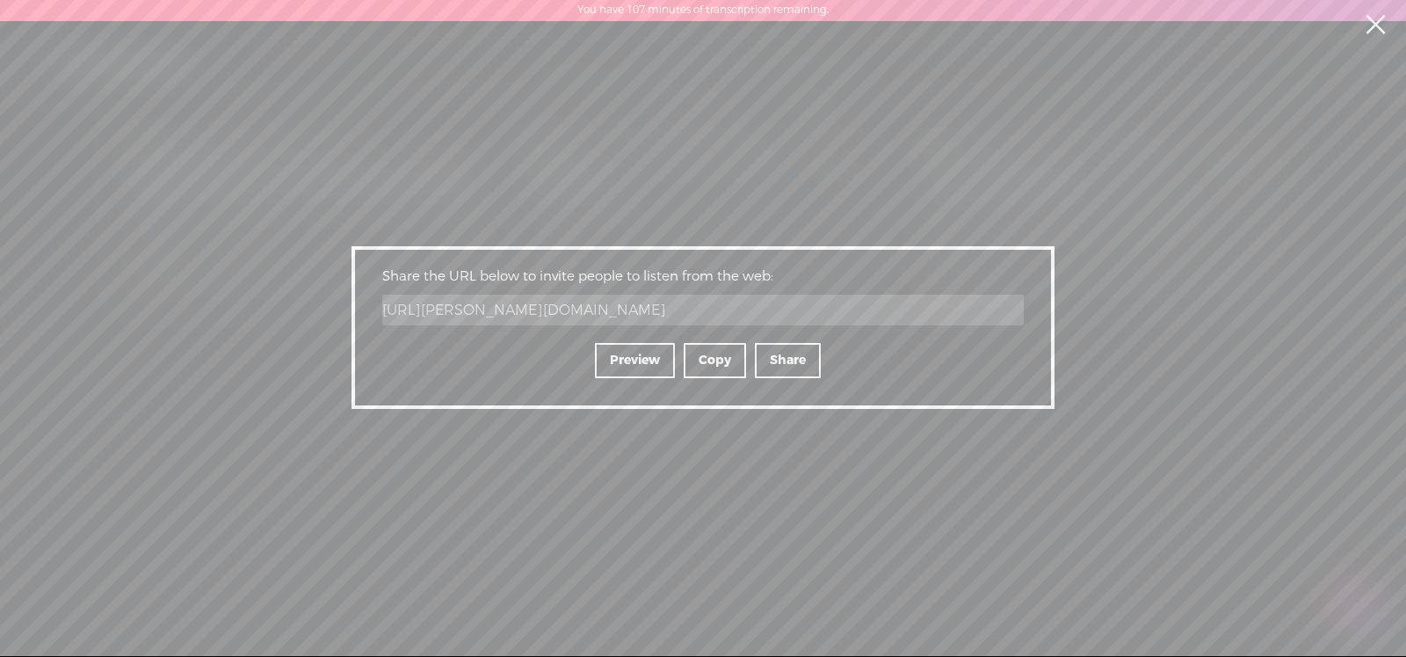
click at [624, 360] on div "Preview" at bounding box center [635, 360] width 80 height 35
click at [1375, 21] on link at bounding box center [1376, 24] width 44 height 49
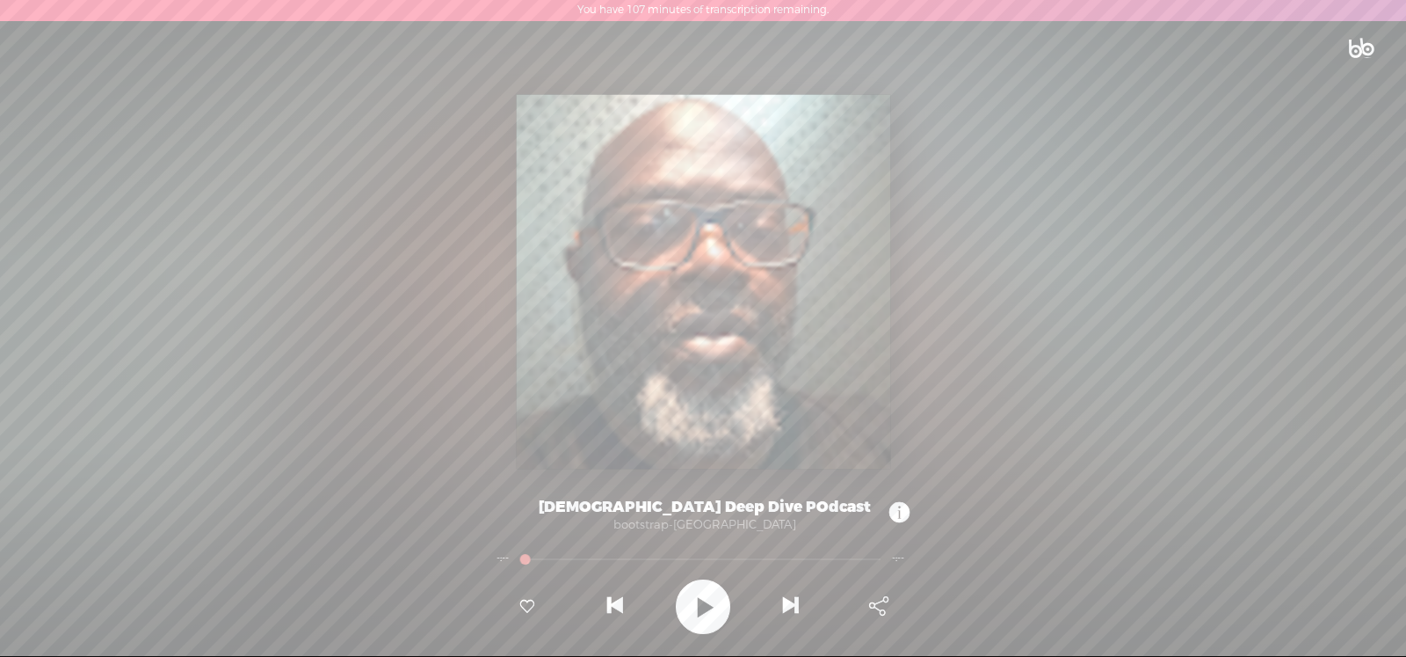
click at [703, 600] on t at bounding box center [704, 607] width 20 height 46
